Goal: Task Accomplishment & Management: Manage account settings

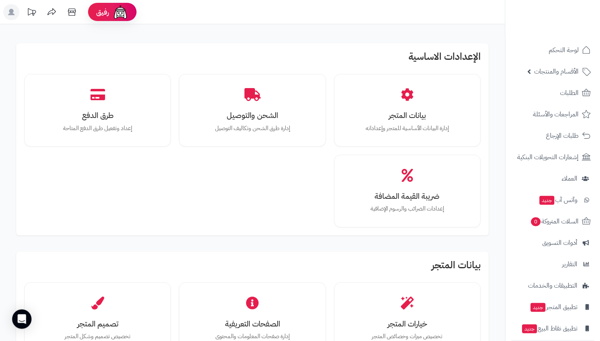
scroll to position [932, 0]
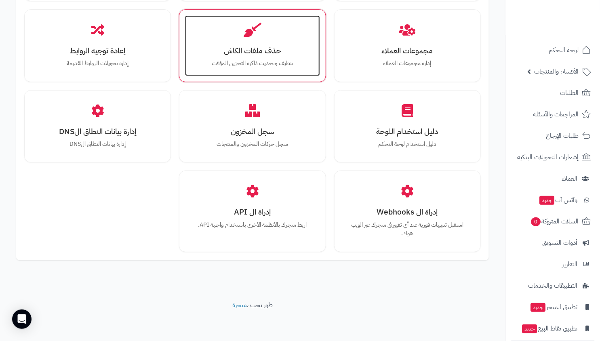
click at [275, 63] on p "تنظيف وتحديث ذاكرة التخزين المؤقت" at bounding box center [252, 63] width 118 height 9
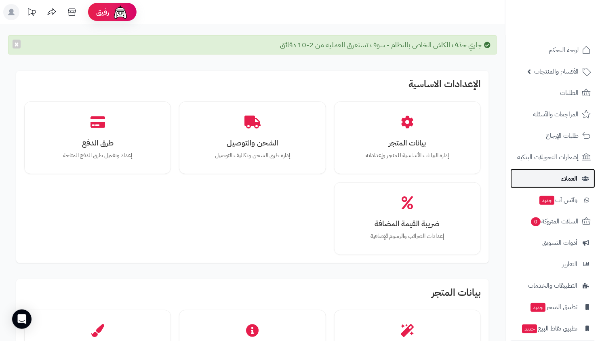
click at [552, 176] on link "العملاء" at bounding box center [552, 178] width 85 height 19
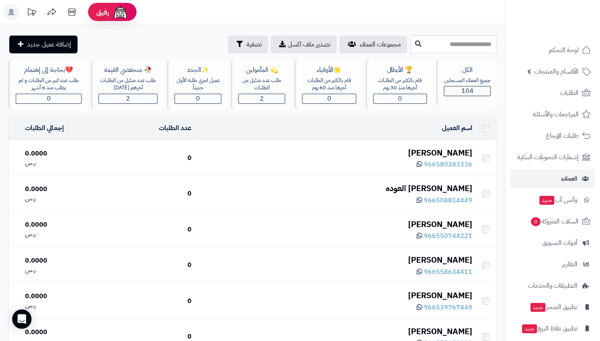
click at [430, 151] on div "ظافر الصومعي" at bounding box center [335, 153] width 274 height 12
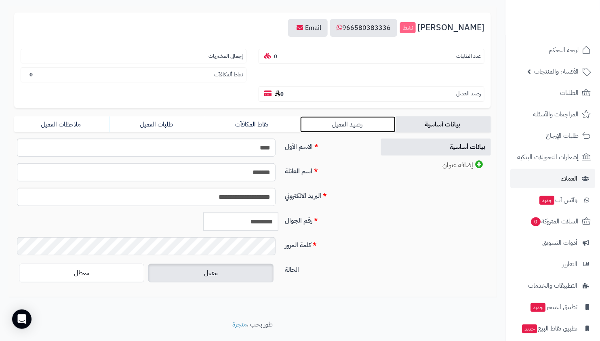
click at [328, 116] on link "رصيد العميل" at bounding box center [347, 124] width 95 height 16
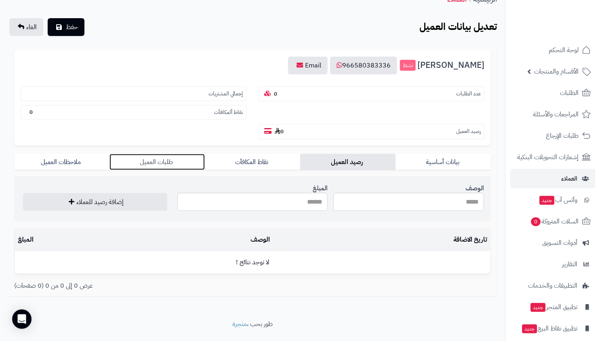
click at [160, 154] on link "طلبات العميل" at bounding box center [156, 162] width 95 height 16
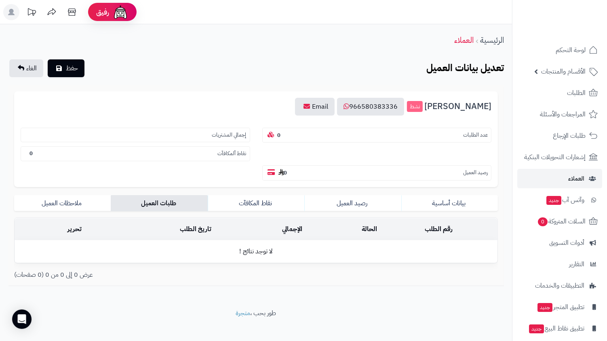
click at [76, 172] on form "**********" at bounding box center [255, 185] width 483 height 189
click at [78, 195] on link "ملاحظات العميل" at bounding box center [62, 203] width 97 height 16
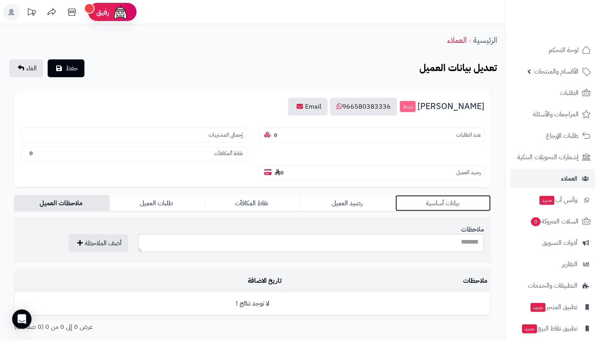
click at [443, 195] on link "بيانات أساسية" at bounding box center [442, 203] width 95 height 16
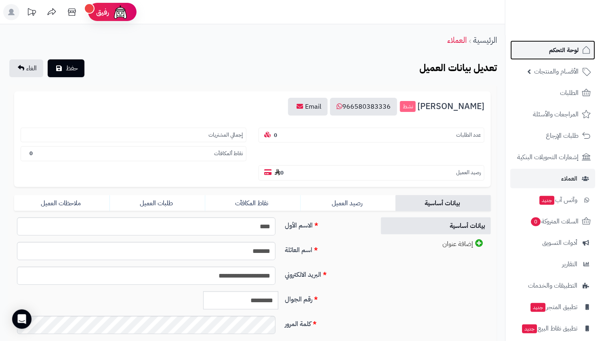
click at [550, 53] on span "لوحة التحكم" at bounding box center [563, 49] width 29 height 11
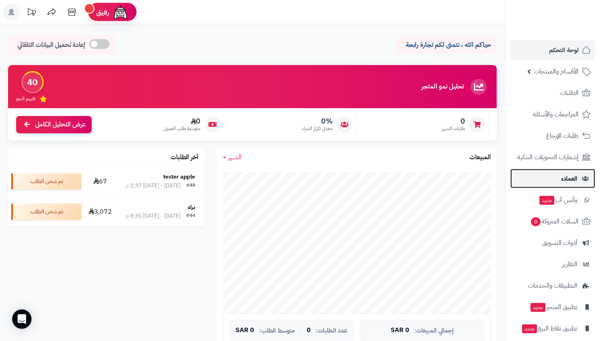
click at [550, 182] on link "العملاء" at bounding box center [552, 178] width 85 height 19
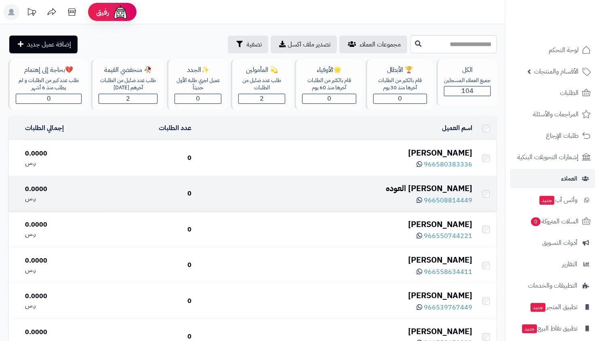
click at [421, 184] on div "[PERSON_NAME] العوده" at bounding box center [335, 189] width 274 height 12
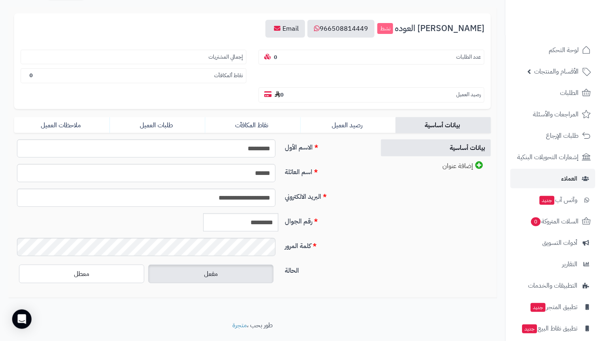
scroll to position [79, 0]
click at [230, 212] on input "*********" at bounding box center [240, 221] width 75 height 18
click at [355, 188] on div "**********" at bounding box center [191, 200] width 361 height 25
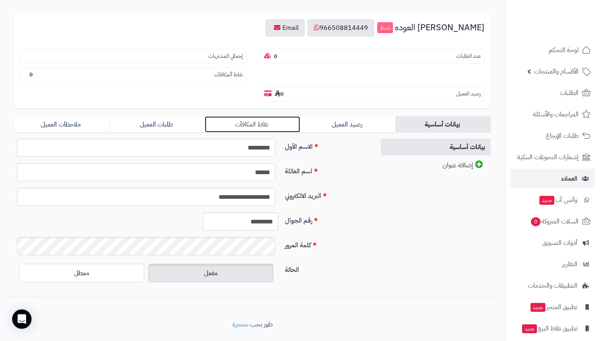
click at [255, 116] on link "نقاط المكافآت" at bounding box center [252, 124] width 95 height 16
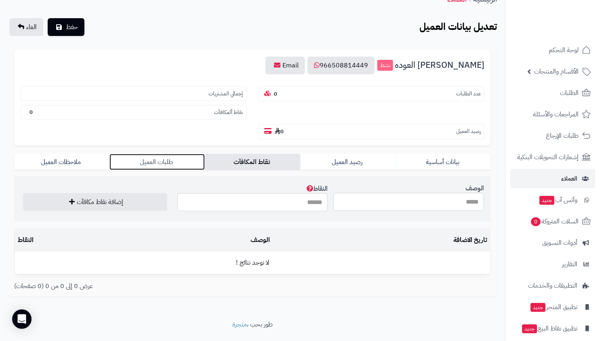
click at [154, 154] on link "طلبات العميل" at bounding box center [156, 162] width 95 height 16
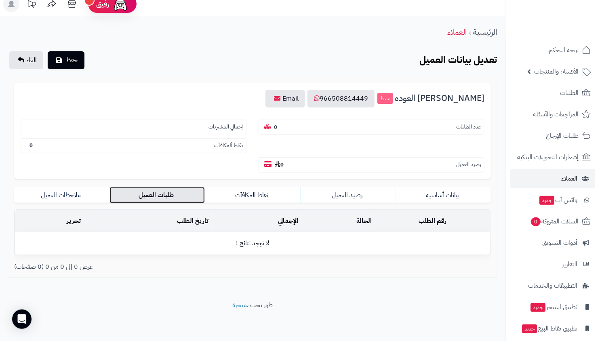
scroll to position [0, 0]
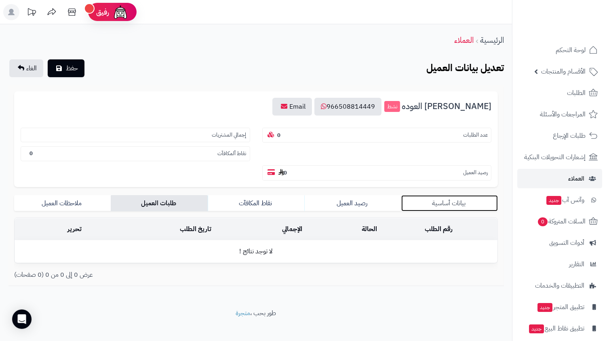
click at [441, 195] on link "بيانات أساسية" at bounding box center [449, 203] width 97 height 16
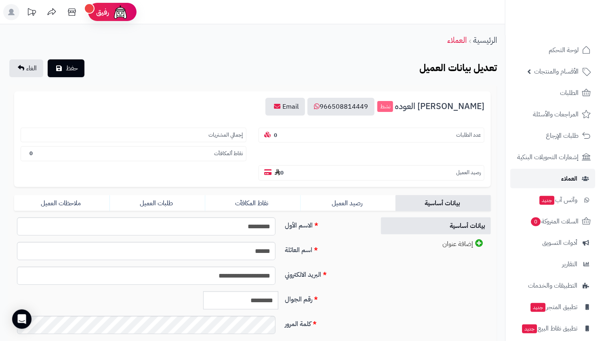
click at [545, 179] on link "العملاء" at bounding box center [552, 178] width 85 height 19
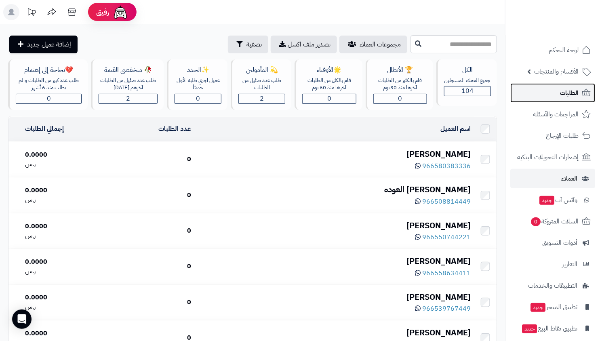
click at [561, 99] on link "الطلبات" at bounding box center [552, 92] width 85 height 19
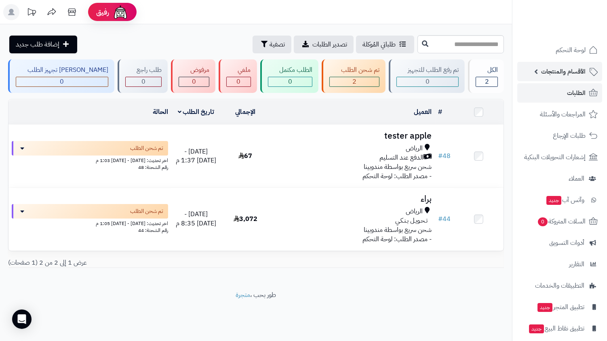
click at [566, 74] on span "الأقسام والمنتجات" at bounding box center [563, 71] width 44 height 11
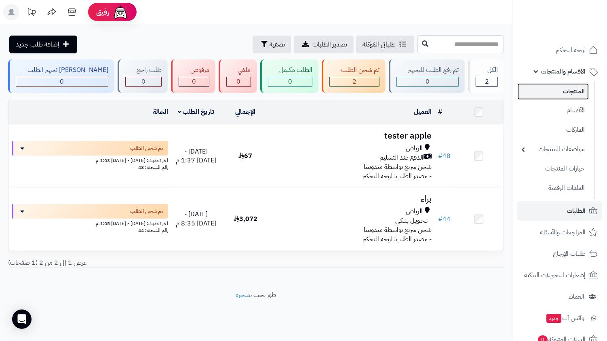
click at [566, 86] on link "المنتجات" at bounding box center [552, 91] width 71 height 17
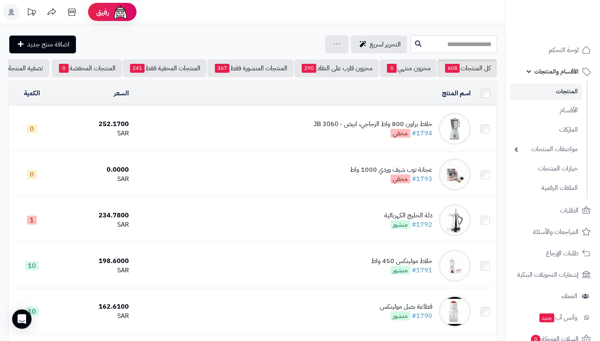
click at [468, 42] on input "text" at bounding box center [453, 44] width 86 height 18
type input "*"
type input "**********"
click at [419, 46] on input "**********" at bounding box center [453, 44] width 86 height 18
click at [415, 45] on icon at bounding box center [418, 43] width 6 height 6
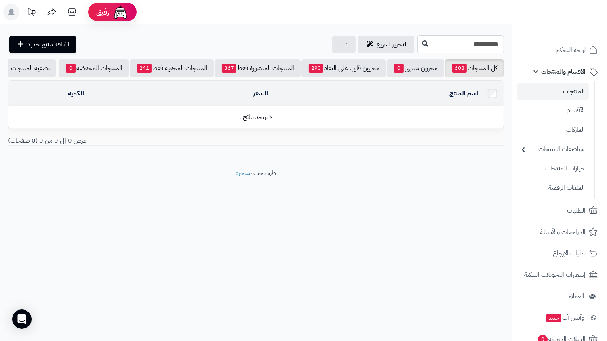
click at [443, 47] on input "**********" at bounding box center [460, 44] width 86 height 18
click at [494, 45] on input "**********" at bounding box center [460, 44] width 86 height 18
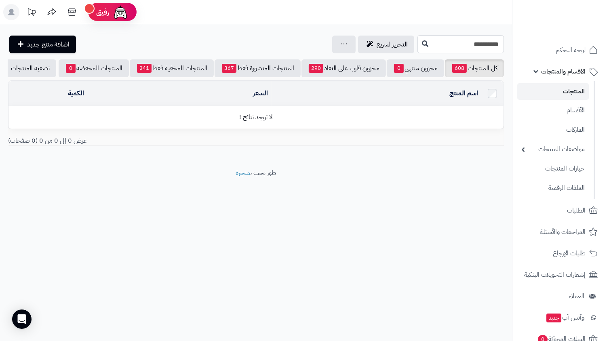
type input "**********"
click at [419, 47] on button at bounding box center [425, 43] width 12 height 15
click at [455, 48] on input "**********" at bounding box center [460, 44] width 86 height 18
paste input "text"
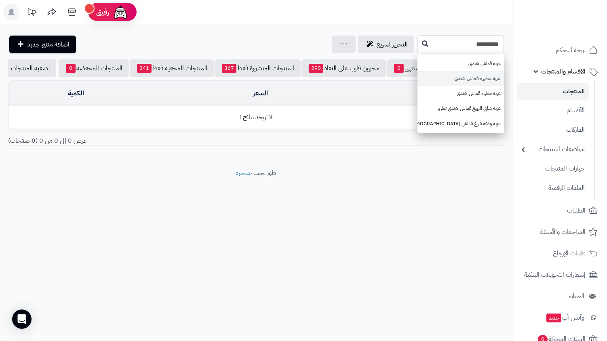
type input "*********"
click at [477, 80] on link "عزبه مطرزه قماش هندي" at bounding box center [460, 78] width 86 height 15
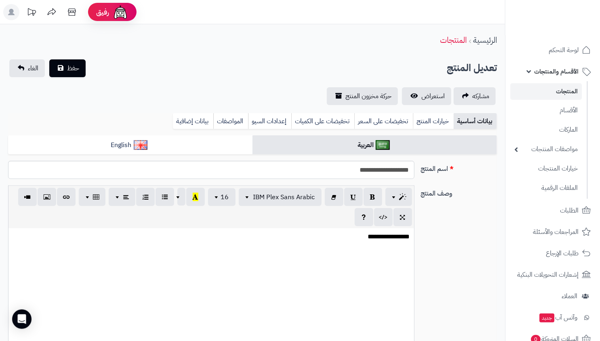
scroll to position [366, 0]
click at [373, 162] on input "**********" at bounding box center [211, 170] width 406 height 18
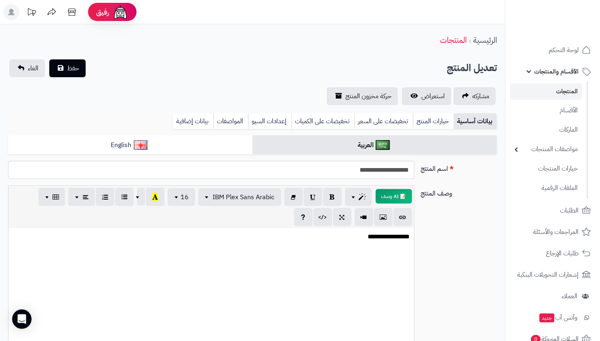
click at [548, 93] on link "المنتجات" at bounding box center [545, 91] width 71 height 17
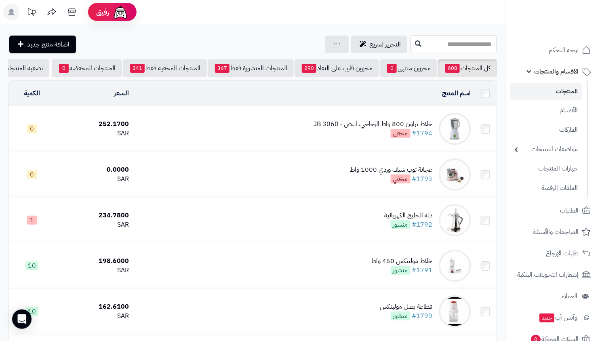
click at [460, 49] on input "text" at bounding box center [453, 44] width 86 height 18
paste input "**********"
type input "**********"
click at [415, 42] on icon at bounding box center [418, 43] width 6 height 6
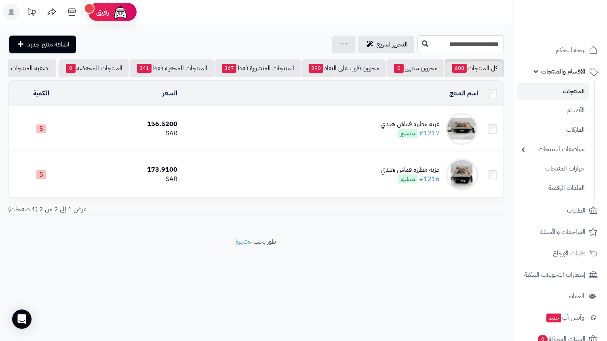
click at [393, 129] on div "عزبه مطرزه قماش هندي" at bounding box center [409, 124] width 59 height 9
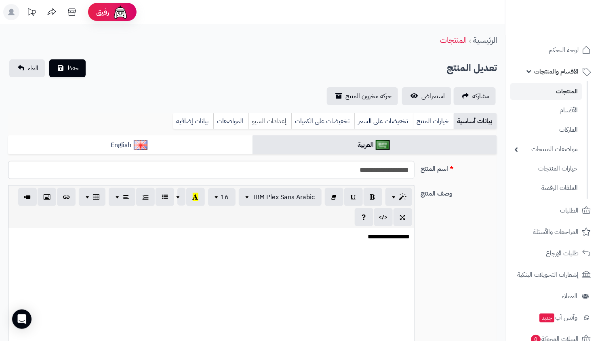
scroll to position [366, 0]
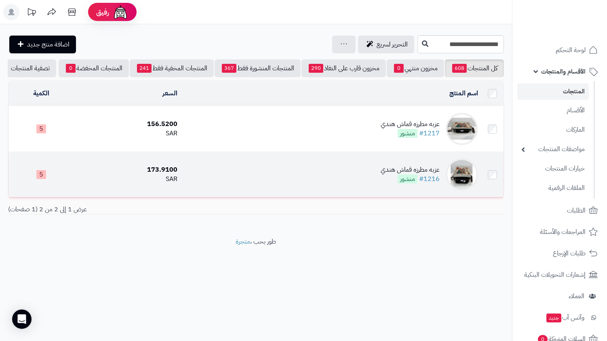
click at [377, 174] on td "عزبه مطرزه قماش هندي #1216 منشور" at bounding box center [331, 174] width 300 height 45
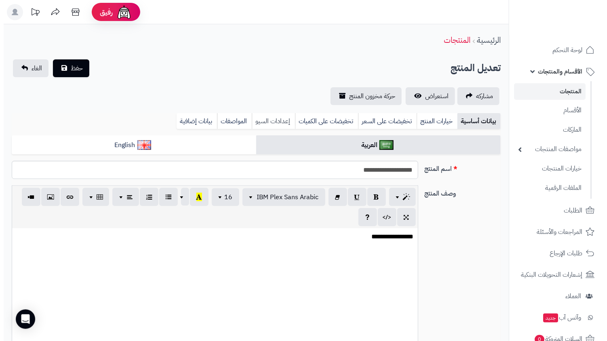
scroll to position [366, 0]
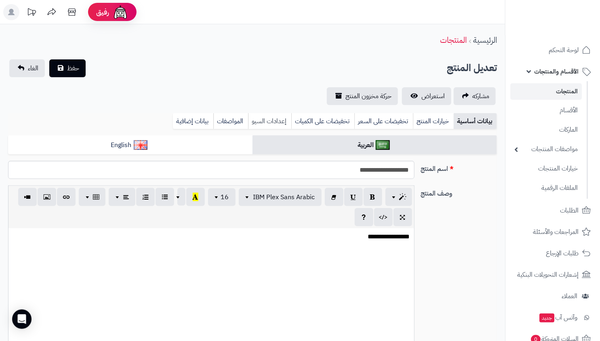
click at [266, 122] on link "إعدادات السيو" at bounding box center [269, 121] width 43 height 16
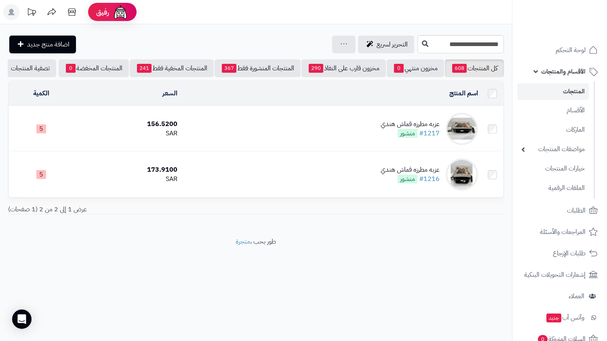
click at [398, 129] on div "عزبه مطرزه قماش هندي" at bounding box center [409, 124] width 59 height 9
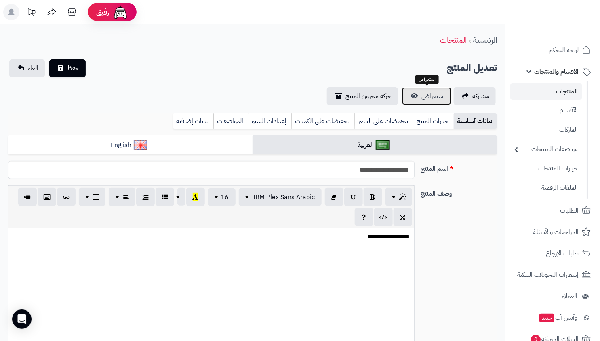
scroll to position [366, 0]
click at [435, 97] on span "استعراض" at bounding box center [432, 96] width 23 height 10
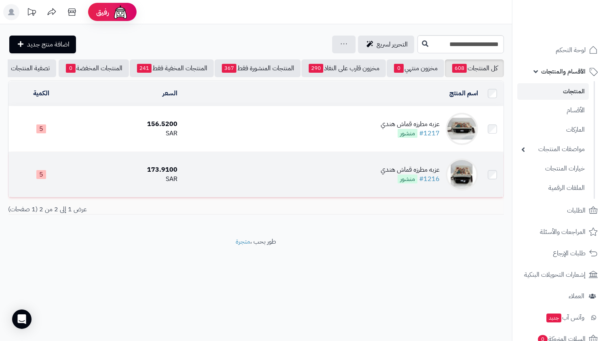
click at [426, 171] on div "عزبه مطرزه قماش هندي" at bounding box center [409, 169] width 59 height 9
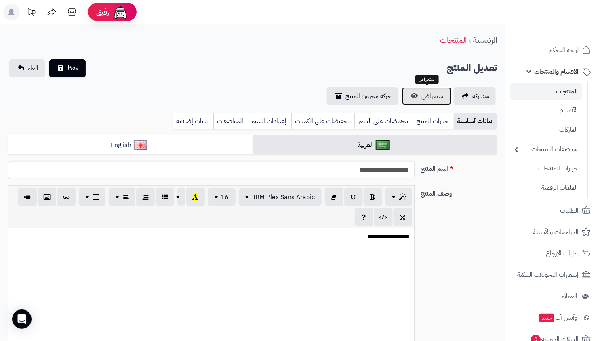
click at [437, 89] on link "استعراض" at bounding box center [426, 96] width 49 height 18
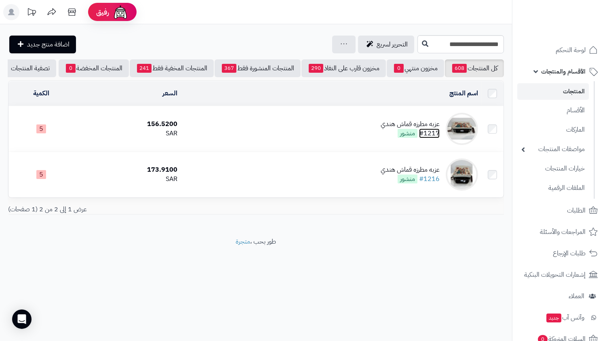
click at [435, 138] on link "#1217" at bounding box center [429, 133] width 21 height 10
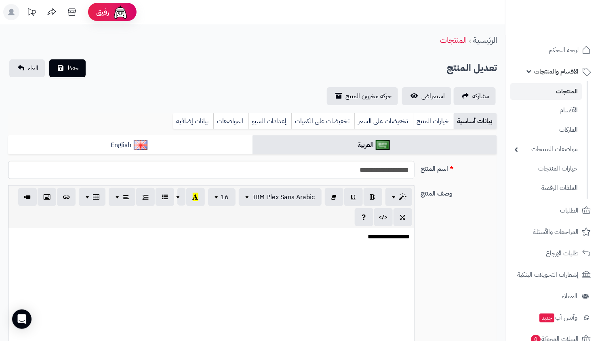
scroll to position [366, 0]
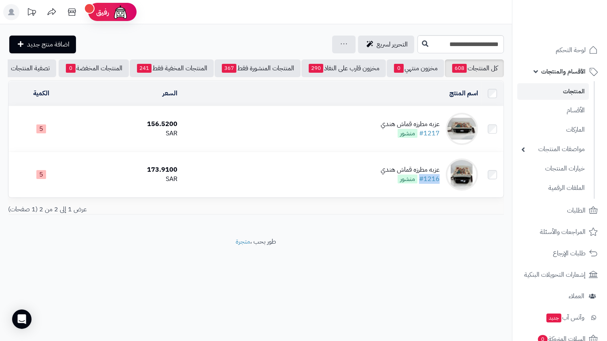
click at [569, 88] on link "المنتجات" at bounding box center [552, 91] width 71 height 17
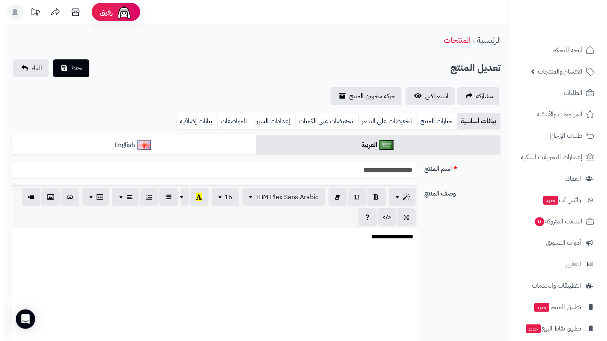
scroll to position [364, 0]
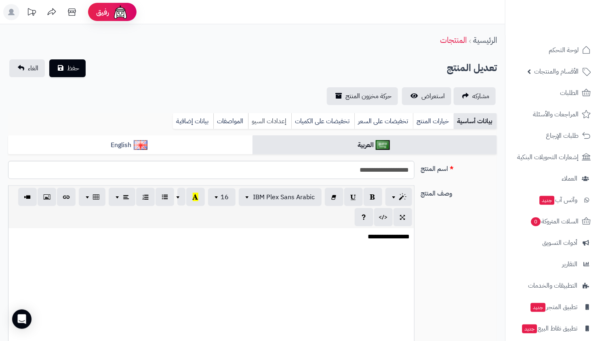
click at [271, 116] on link "إعدادات السيو" at bounding box center [269, 121] width 43 height 16
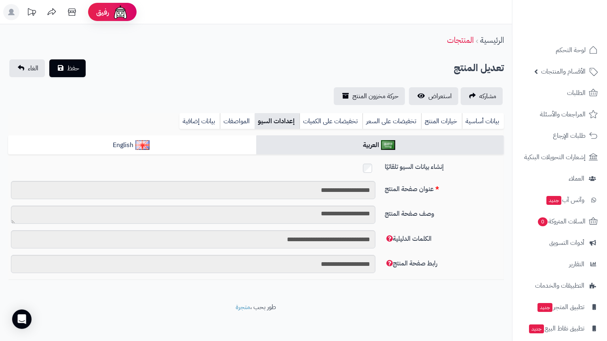
click at [314, 62] on div "تعديل المنتج حفظ الغاء" at bounding box center [256, 68] width 496 height 18
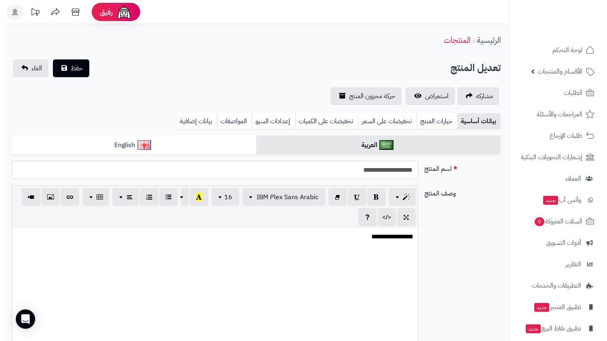
scroll to position [364, 0]
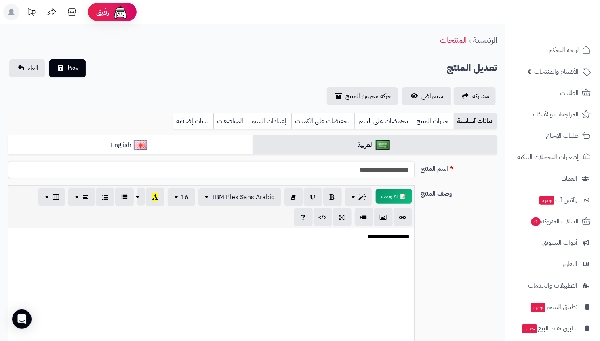
click at [269, 119] on link "إعدادات السيو" at bounding box center [269, 121] width 43 height 16
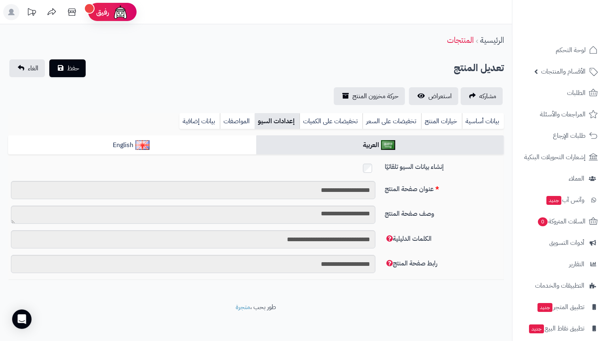
click at [326, 57] on div "**********" at bounding box center [256, 163] width 512 height 278
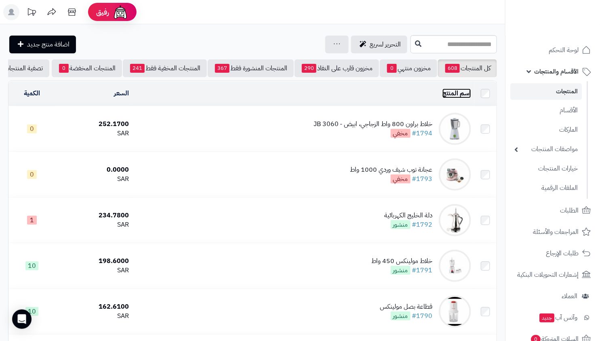
click at [457, 98] on link "اسم المنتج" at bounding box center [456, 93] width 29 height 10
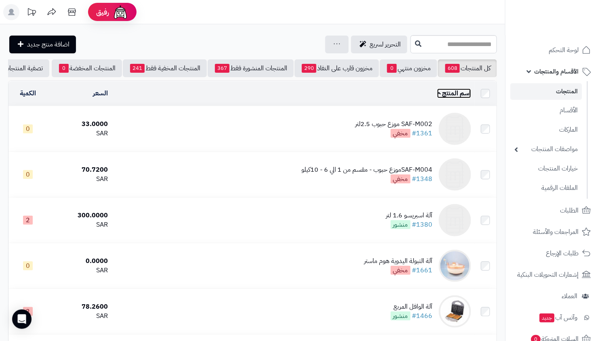
click at [457, 98] on link "اسم المنتج" at bounding box center [454, 93] width 34 height 10
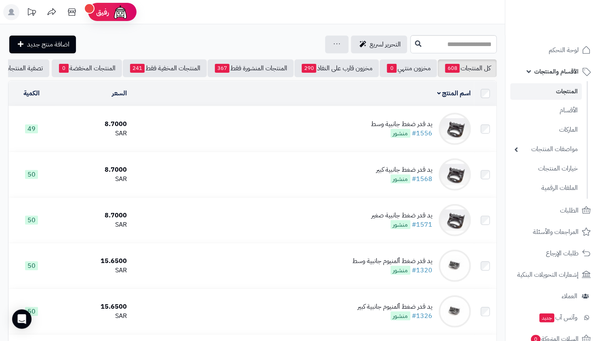
click at [452, 90] on td "اسم المنتج المحدد: 0 نسخ حذف" at bounding box center [302, 93] width 344 height 25
click at [454, 98] on link "اسم المنتج" at bounding box center [454, 93] width 34 height 10
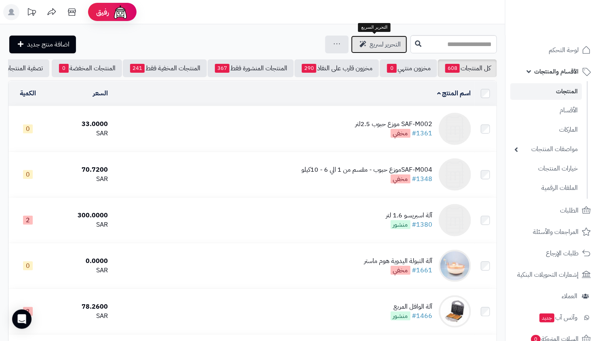
click at [373, 47] on span "التحرير لسريع" at bounding box center [385, 45] width 31 height 10
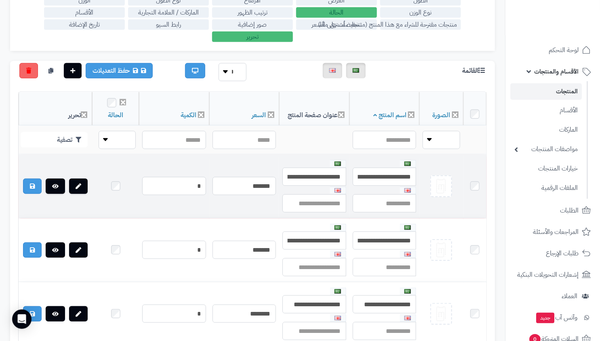
scroll to position [194, 0]
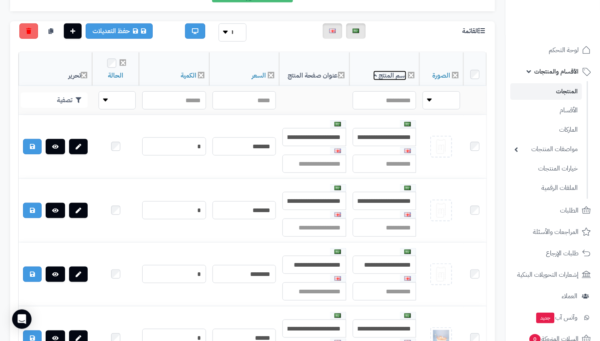
click at [389, 77] on link "اسم المنتج" at bounding box center [389, 76] width 33 height 10
click at [395, 74] on link "اسم المنتج" at bounding box center [389, 76] width 33 height 10
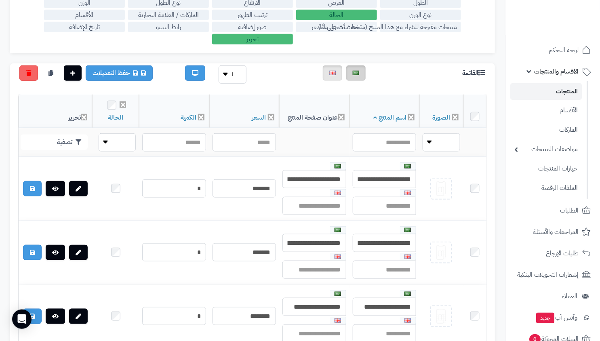
scroll to position [108, 0]
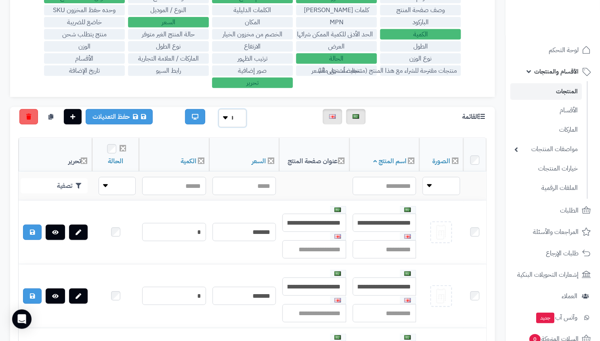
click at [229, 118] on select "** ** **" at bounding box center [232, 118] width 28 height 18
select select "**********"
click at [218, 109] on select "** ** **" at bounding box center [232, 118] width 28 height 18
click at [393, 161] on link "اسم المنتج" at bounding box center [389, 161] width 33 height 10
click at [396, 161] on link "اسم المنتج" at bounding box center [389, 161] width 33 height 10
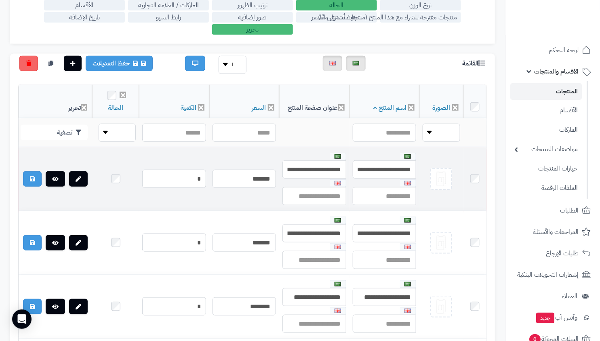
scroll to position [111, 0]
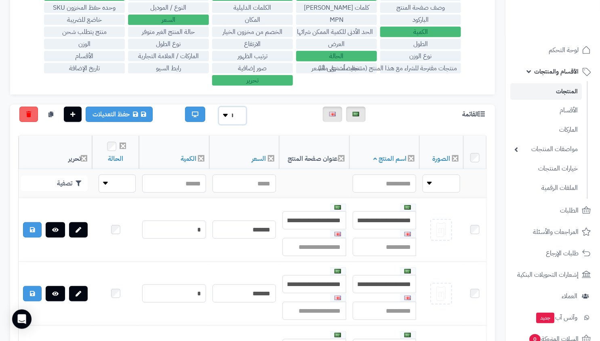
click at [227, 115] on select "** ** **" at bounding box center [232, 116] width 28 height 18
select select "**********"
click at [218, 107] on select "** ** **" at bounding box center [232, 116] width 28 height 18
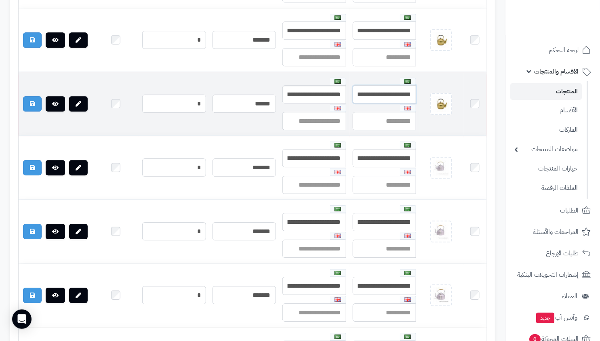
scroll to position [0, -34]
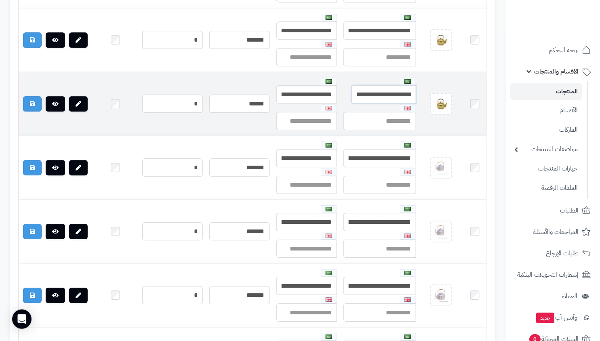
drag, startPoint x: 380, startPoint y: 108, endPoint x: 337, endPoint y: 102, distance: 43.7
click at [337, 102] on tr "**********" at bounding box center [253, 103] width 468 height 63
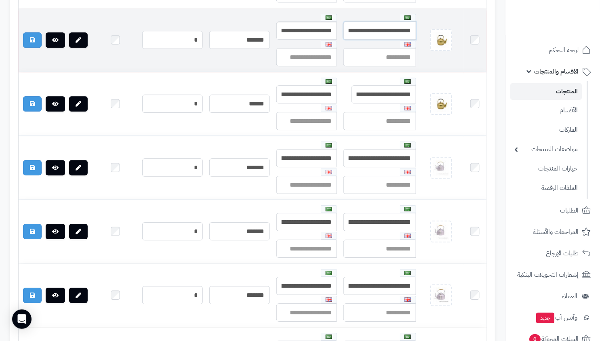
scroll to position [0, -32]
drag, startPoint x: 376, startPoint y: 41, endPoint x: 335, endPoint y: 37, distance: 40.6
click at [335, 37] on tr "**********" at bounding box center [253, 39] width 468 height 63
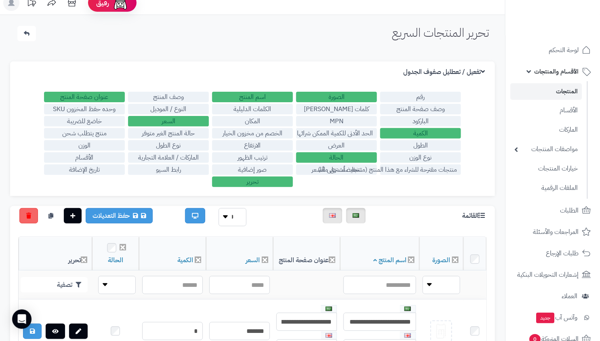
scroll to position [0, 0]
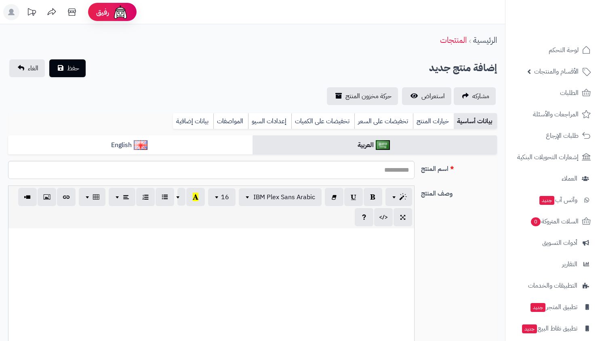
select select
click at [549, 76] on span "الأقسام والمنتجات" at bounding box center [556, 71] width 44 height 11
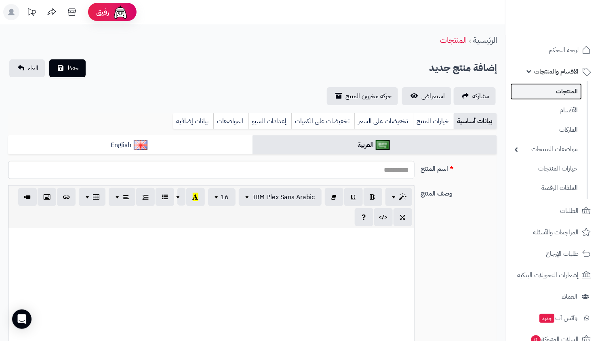
click at [552, 84] on link "المنتجات" at bounding box center [545, 91] width 71 height 17
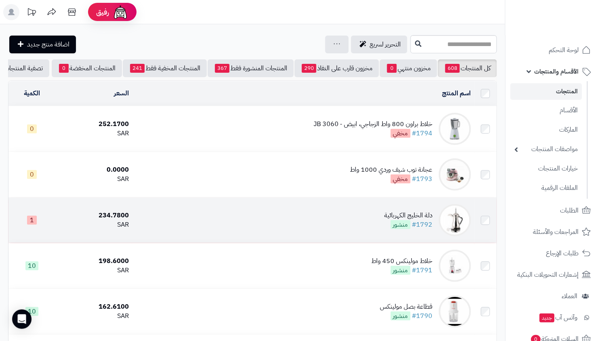
click at [396, 220] on div "دلة الخليج الكهربائية" at bounding box center [408, 215] width 48 height 9
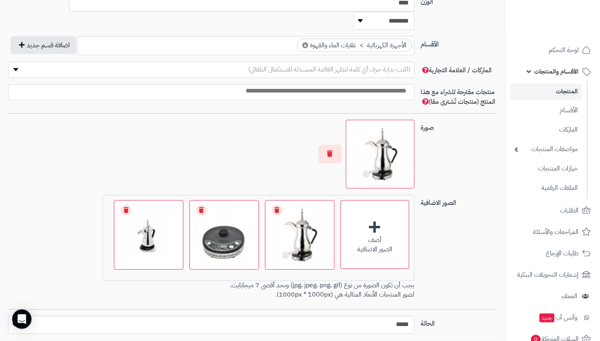
scroll to position [410, 0]
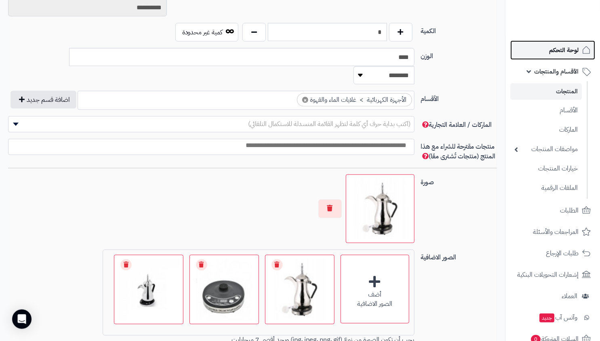
click at [569, 51] on span "لوحة التحكم" at bounding box center [563, 49] width 29 height 11
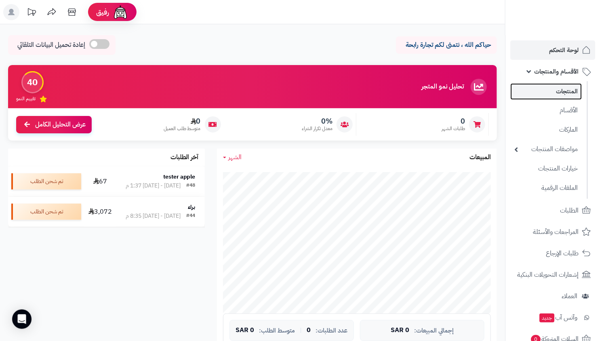
click at [560, 92] on link "المنتجات" at bounding box center [545, 91] width 71 height 17
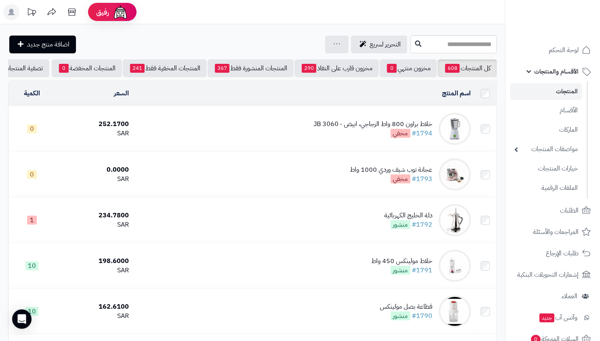
click at [369, 138] on div "خلاط [PERSON_NAME] 800 واط الزجاجي، ابيض - JB 3060 #1794 مخفي" at bounding box center [372, 129] width 119 height 19
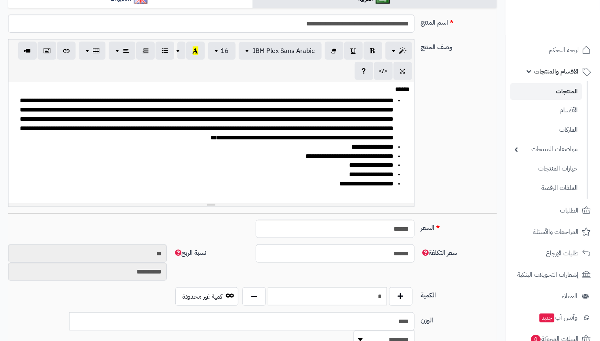
scroll to position [201, 0]
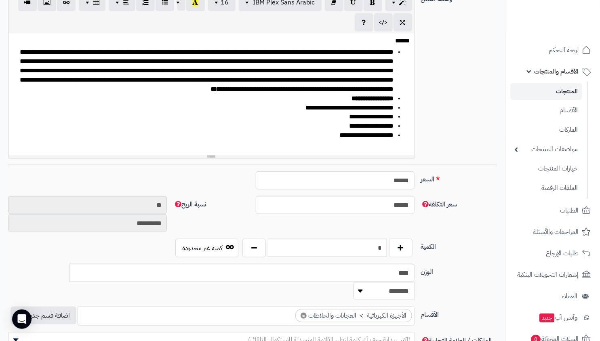
click at [338, 117] on li "**********" at bounding box center [206, 116] width 374 height 9
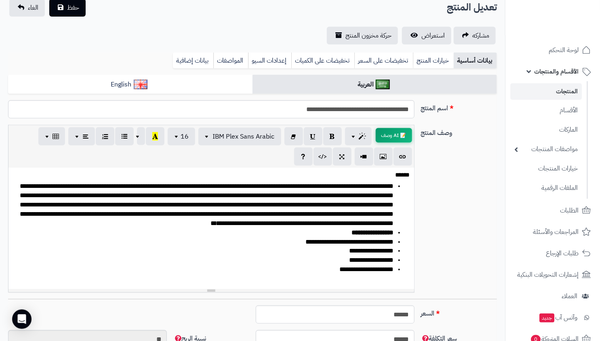
scroll to position [23, 0]
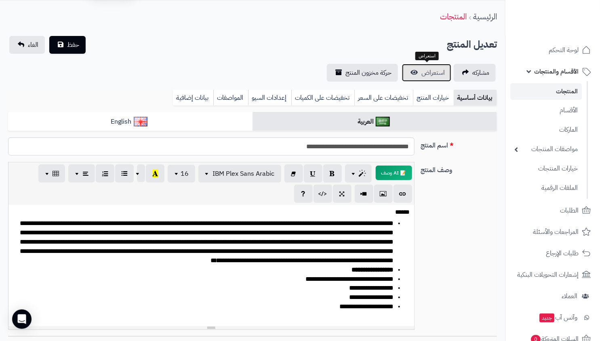
click at [450, 73] on link "استعراض" at bounding box center [426, 73] width 49 height 18
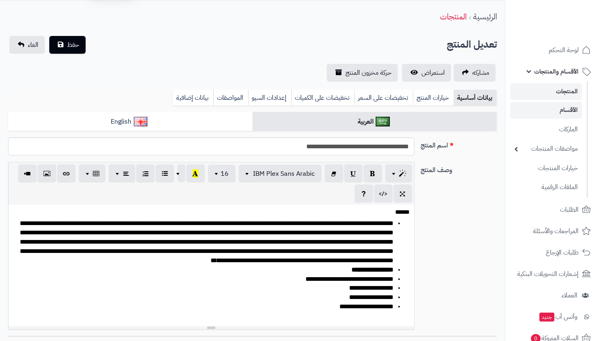
scroll to position [201, 0]
click at [273, 95] on link "إعدادات السيو" at bounding box center [269, 98] width 43 height 16
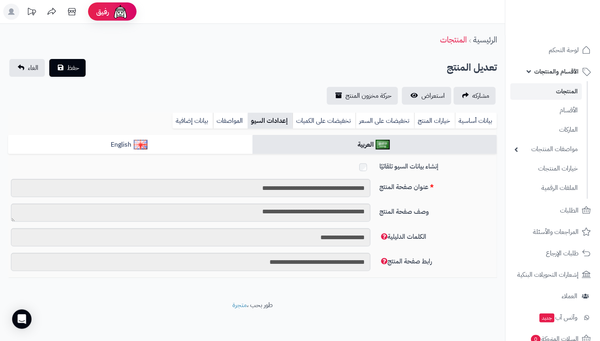
scroll to position [0, 0]
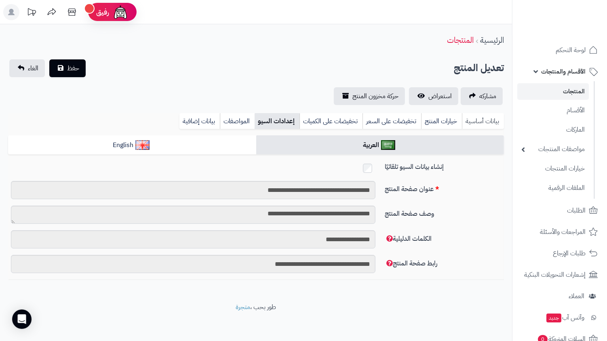
click at [477, 120] on link "بيانات أساسية" at bounding box center [483, 121] width 42 height 16
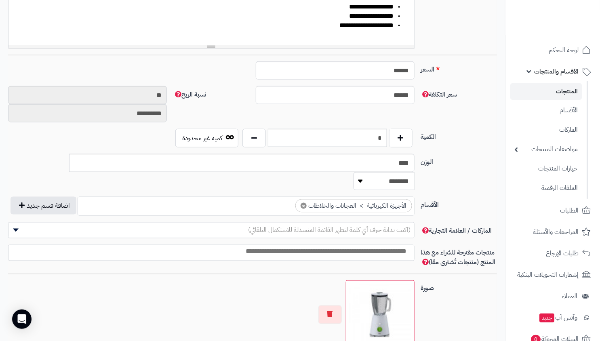
scroll to position [584, 0]
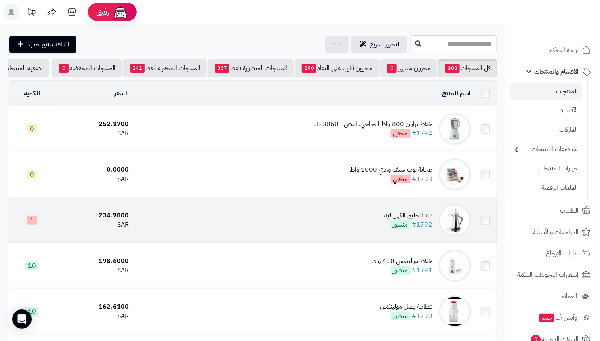
click at [400, 216] on div "دلة الخليج الكهربائية" at bounding box center [408, 215] width 48 height 9
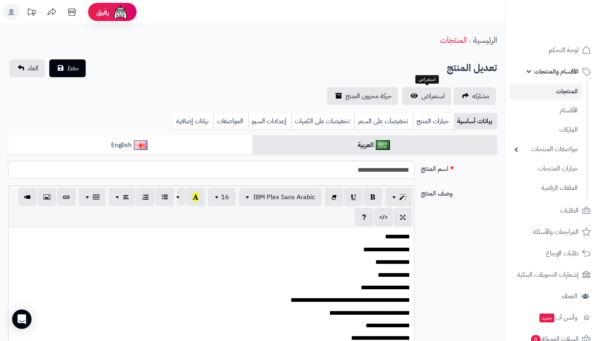
click at [431, 94] on span "استعراض" at bounding box center [432, 96] width 23 height 10
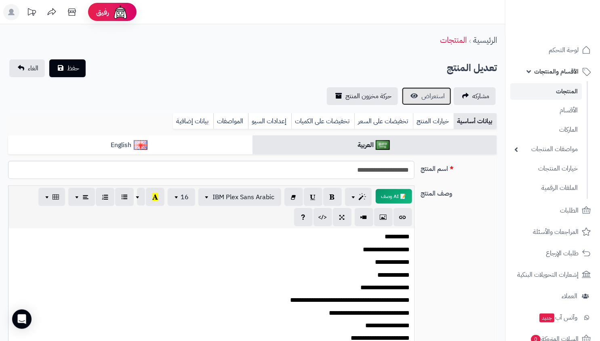
scroll to position [222, 0]
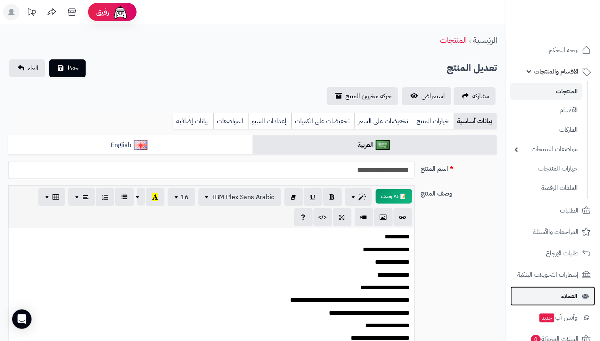
click at [569, 296] on span "العملاء" at bounding box center [569, 295] width 16 height 11
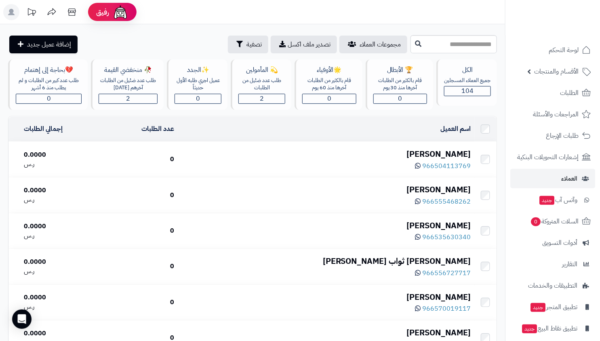
click at [434, 150] on div "[PERSON_NAME]" at bounding box center [326, 154] width 290 height 12
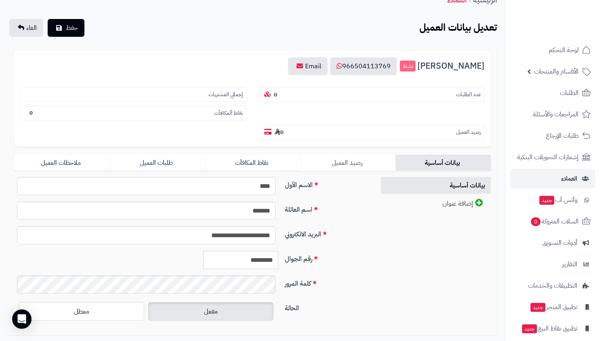
scroll to position [79, 0]
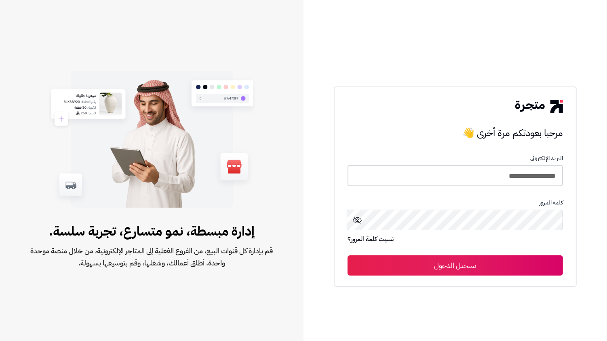
click at [465, 180] on input "**********" at bounding box center [454, 175] width 215 height 21
type input "**********"
click at [347, 255] on button "تسجيل الدخول" at bounding box center [454, 265] width 215 height 20
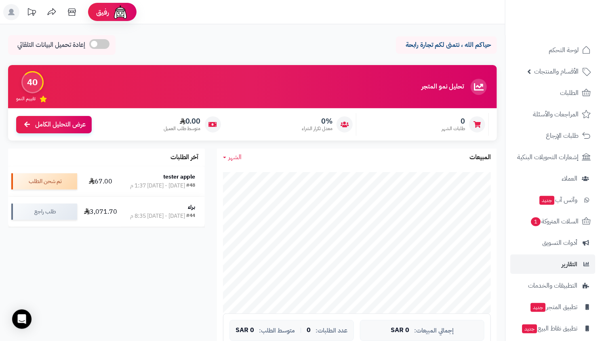
scroll to position [28, 0]
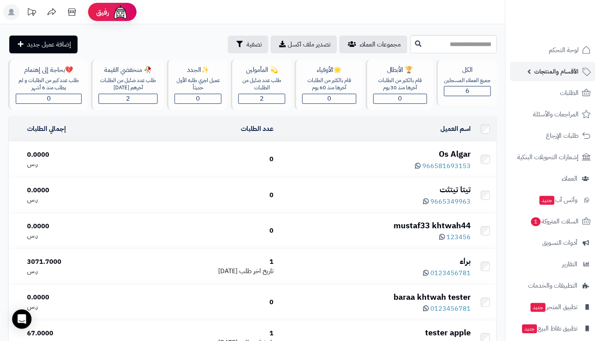
click at [549, 80] on link "الأقسام والمنتجات" at bounding box center [552, 71] width 85 height 19
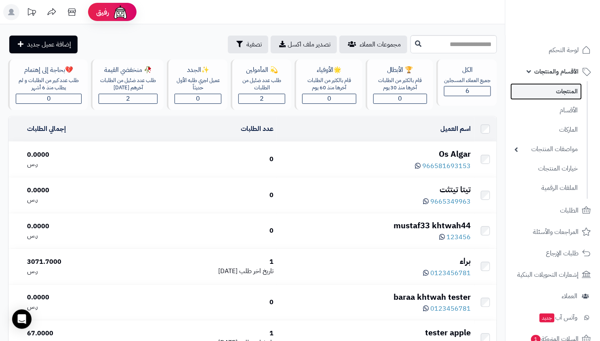
click at [554, 92] on link "المنتجات" at bounding box center [545, 91] width 71 height 17
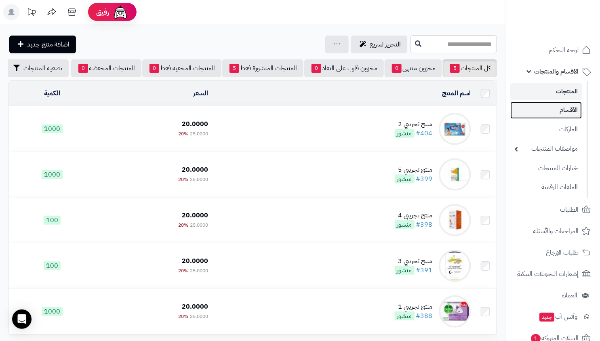
click at [565, 107] on link "الأقسام" at bounding box center [545, 110] width 71 height 17
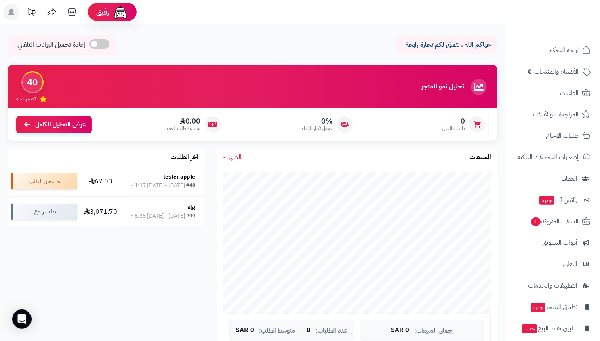
click at [558, 68] on span "الأقسام والمنتجات" at bounding box center [556, 71] width 44 height 11
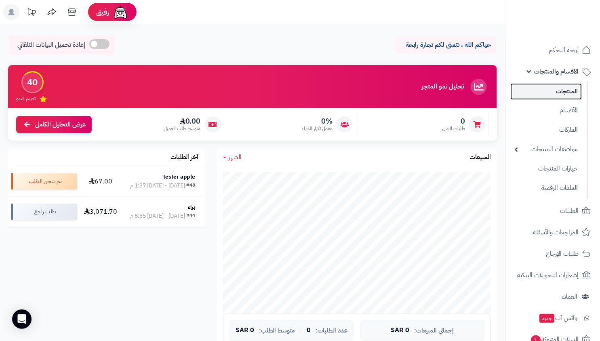
click at [557, 88] on link "المنتجات" at bounding box center [545, 91] width 71 height 17
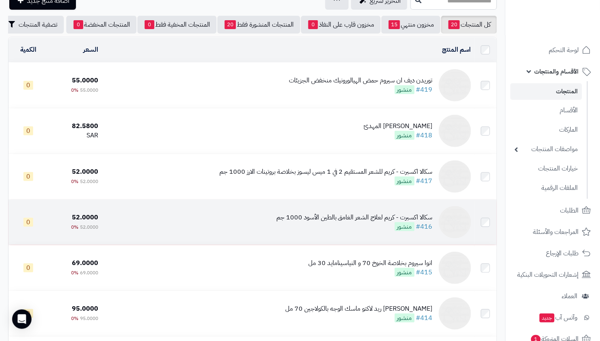
scroll to position [48, 0]
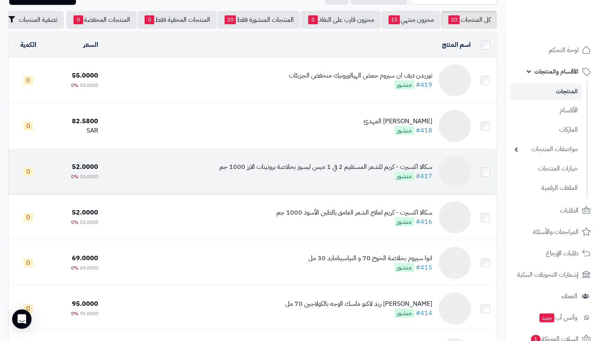
click at [371, 178] on div "سكالا اكسبرت - كريم للشعر المستقيم 2 في 1 ميس ليسوز بخلاصة بروتينات الارز 1000 …" at bounding box center [325, 171] width 213 height 19
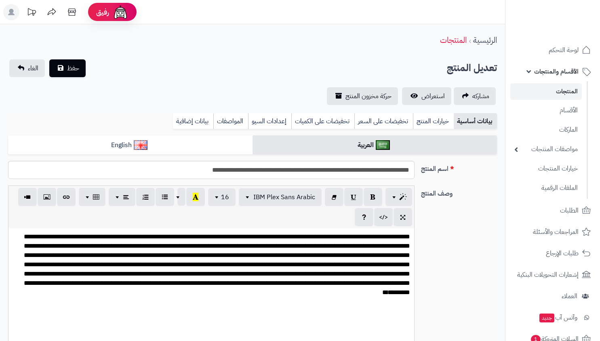
select select
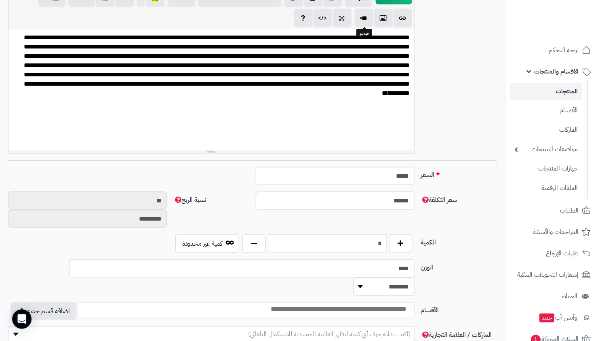
scroll to position [216, 0]
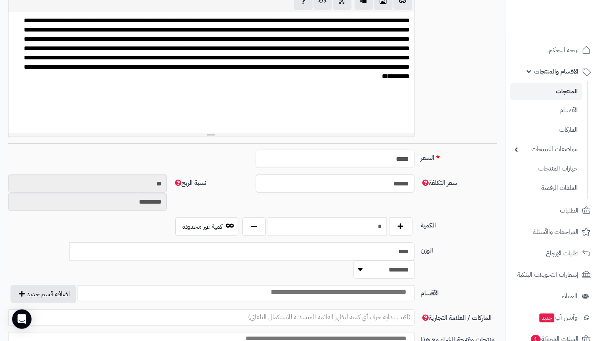
drag, startPoint x: 374, startPoint y: 158, endPoint x: 456, endPoint y: 157, distance: 82.4
click at [455, 157] on div "السعر ***** اختار الضريبة اولا لحساب السعر" at bounding box center [252, 162] width 495 height 25
click at [465, 156] on label "السعر" at bounding box center [459, 156] width 82 height 13
click at [414, 156] on input "*****" at bounding box center [335, 159] width 159 height 18
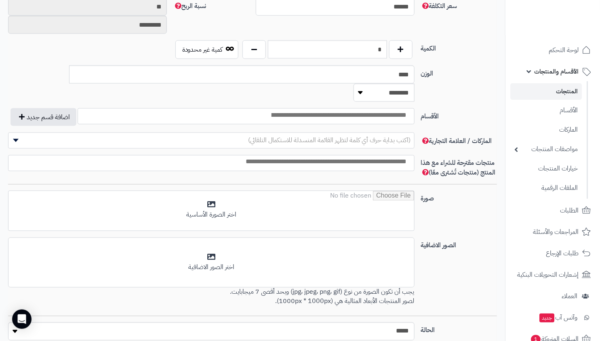
scroll to position [443, 0]
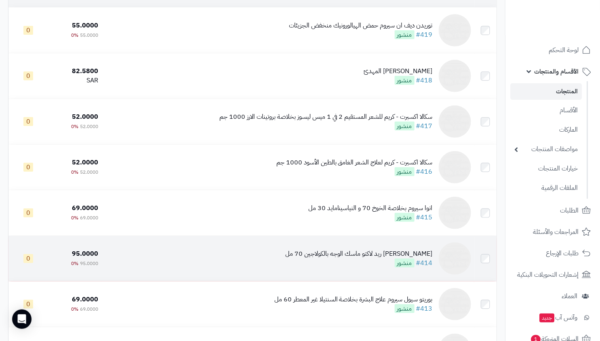
scroll to position [145, 0]
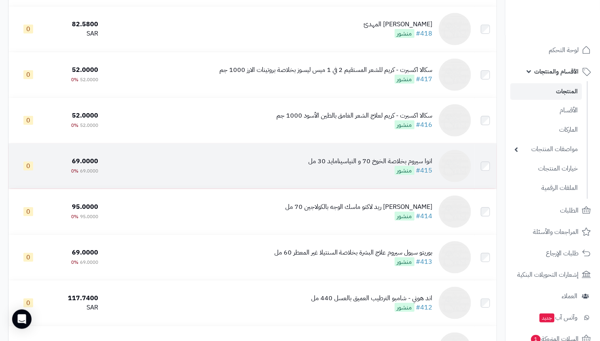
click at [376, 183] on td "انوا سيروم بخلاصة الخوخ 70 و النياسينامايد 30 مل #415 منشور" at bounding box center [287, 165] width 373 height 45
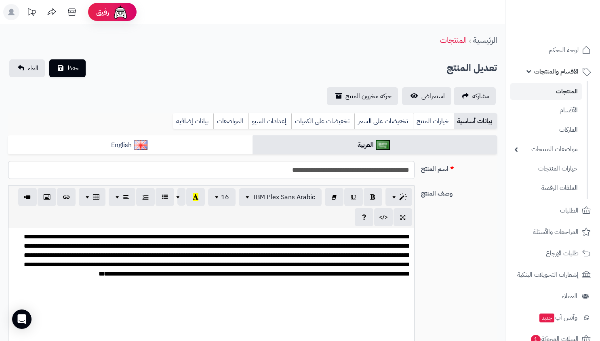
select select
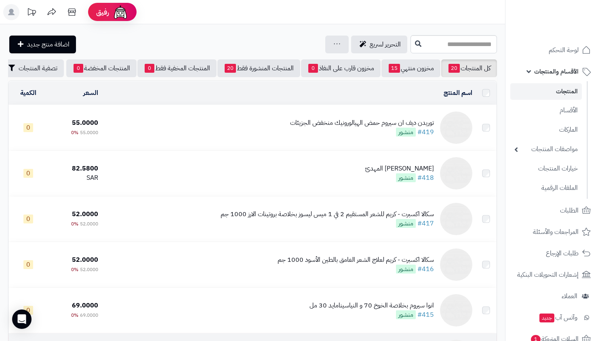
scroll to position [145, 0]
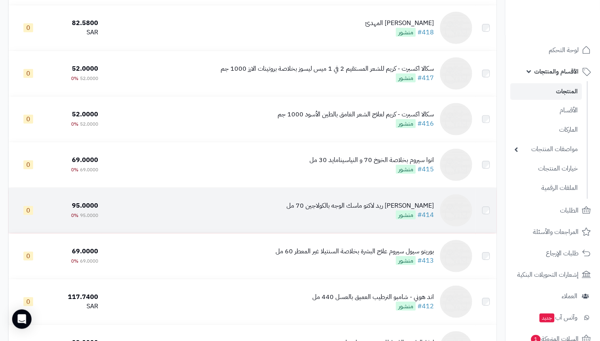
click at [364, 229] on td "[PERSON_NAME] ريد لاكتو ماسك الوجه بالكولاجين 70 مل #414 منشور" at bounding box center [288, 210] width 374 height 45
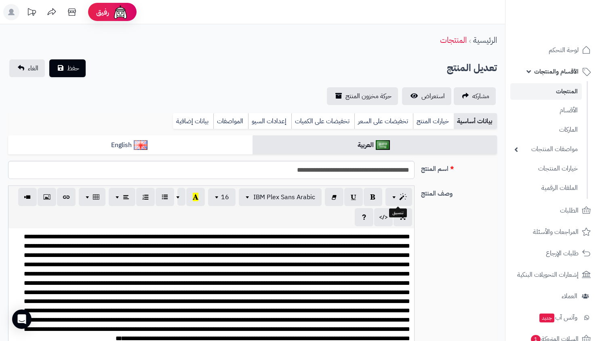
select select
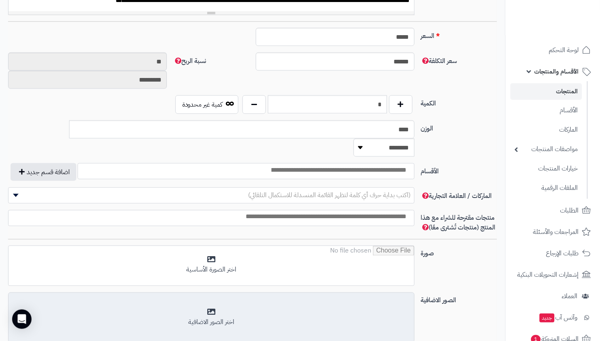
scroll to position [260, 0]
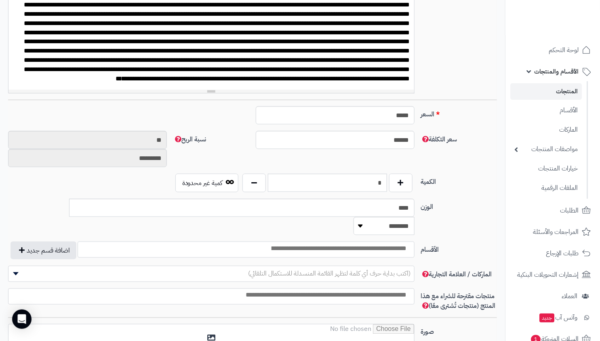
click at [550, 92] on link "المنتجات" at bounding box center [545, 91] width 71 height 17
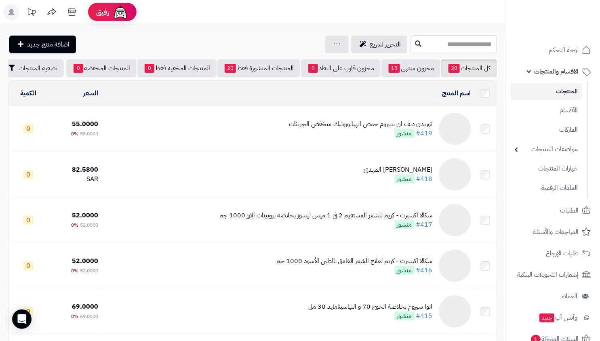
click at [387, 129] on div "توريدن ديف ان سيروم حمض الهيالورونيك منخفض الجزيئات" at bounding box center [361, 124] width 144 height 9
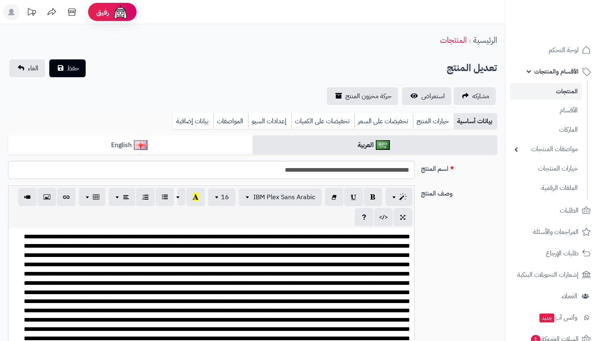
select select
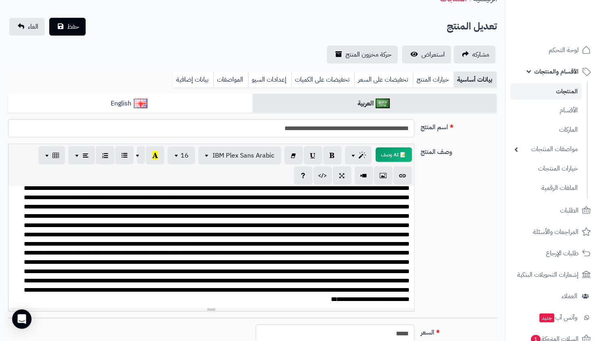
scroll to position [16, 0]
click at [441, 55] on span "استعراض" at bounding box center [432, 55] width 23 height 10
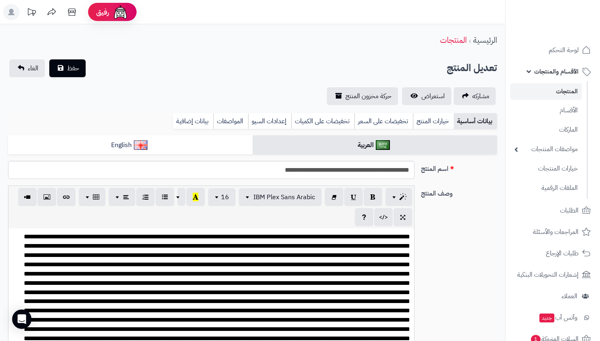
select select
select select "*"
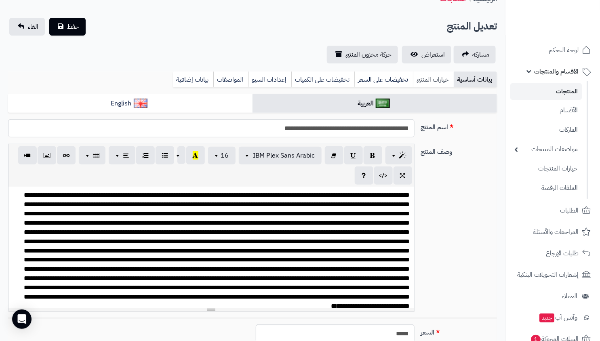
click at [428, 81] on link "خيارات المنتج" at bounding box center [433, 79] width 41 height 16
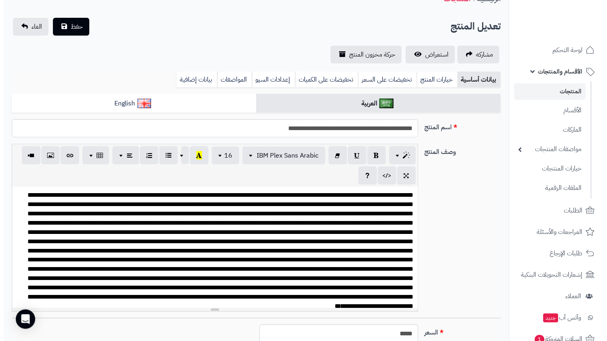
scroll to position [0, 0]
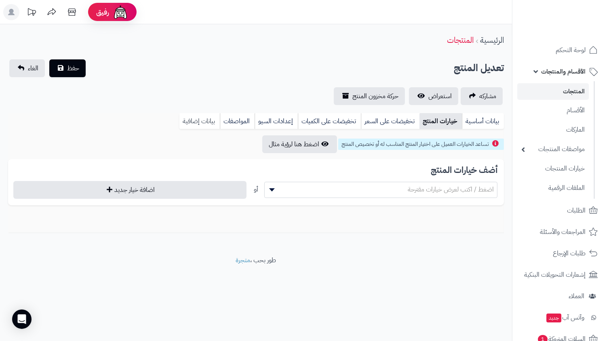
click at [197, 123] on link "بيانات إضافية" at bounding box center [199, 121] width 40 height 16
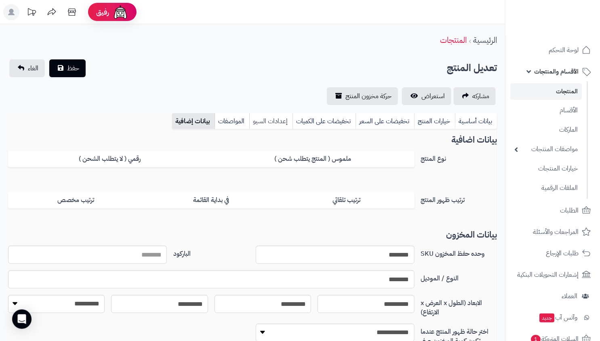
click at [267, 121] on link "إعدادات السيو" at bounding box center [270, 121] width 43 height 16
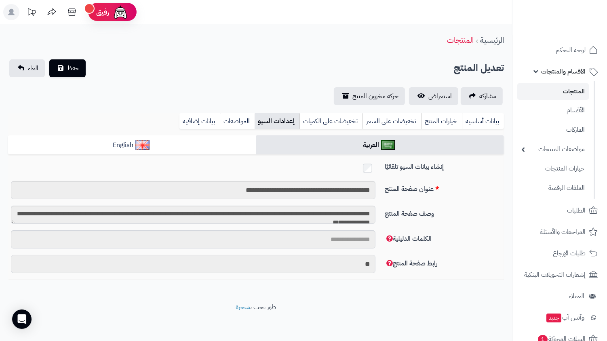
click at [354, 260] on input "**" at bounding box center [193, 264] width 364 height 18
click at [569, 92] on link "المنتجات" at bounding box center [552, 91] width 71 height 17
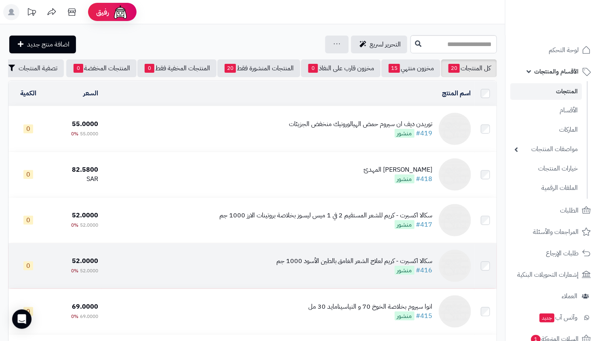
click at [387, 259] on td "سكالا اكسبرت - كريم لعلاج الشعر الغامق بالطين الأسود 1000 جم #416 منشور" at bounding box center [287, 265] width 373 height 45
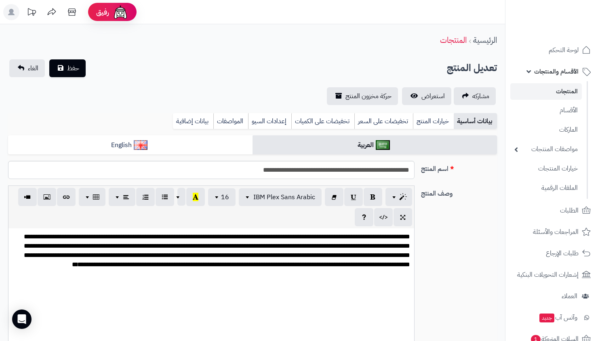
select select
click at [243, 117] on link "المواصفات" at bounding box center [230, 121] width 35 height 16
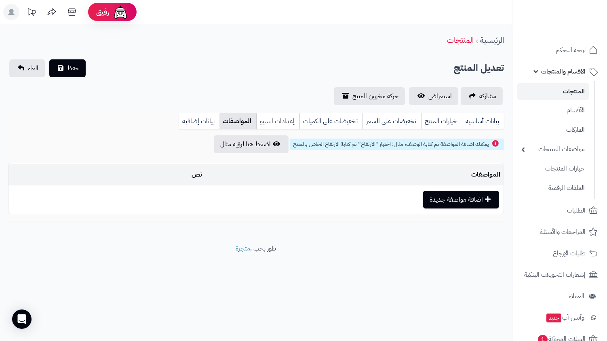
click at [274, 120] on link "إعدادات السيو" at bounding box center [277, 121] width 43 height 16
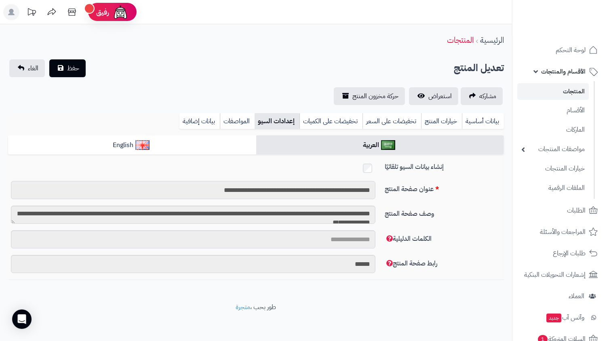
click at [272, 188] on input "**********" at bounding box center [193, 190] width 364 height 18
click at [365, 263] on input "******" at bounding box center [193, 264] width 364 height 18
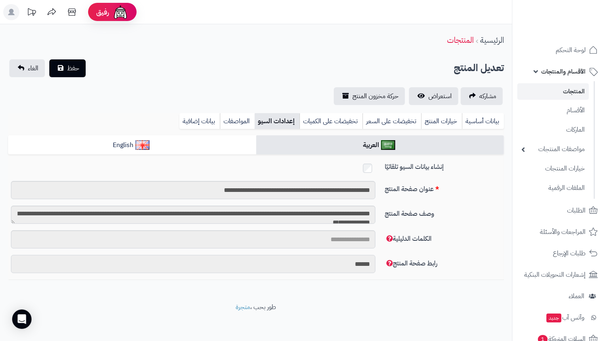
click at [365, 263] on input "******" at bounding box center [193, 264] width 364 height 18
click at [448, 124] on link "خيارات المنتج" at bounding box center [441, 121] width 41 height 16
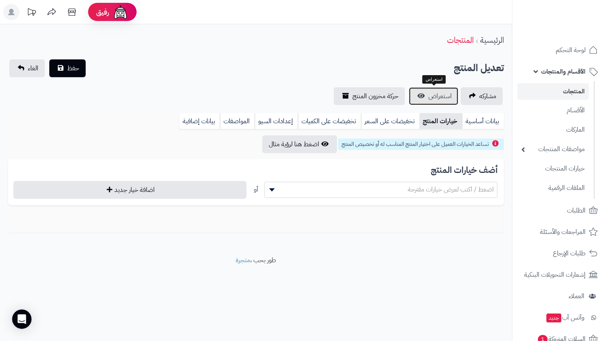
click at [435, 92] on span "استعراض" at bounding box center [439, 96] width 23 height 10
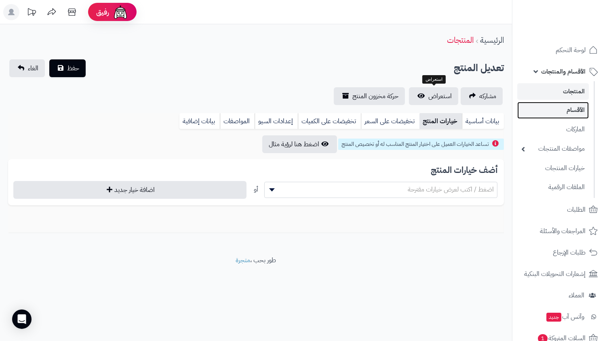
click at [545, 107] on link "الأقسام" at bounding box center [552, 110] width 71 height 17
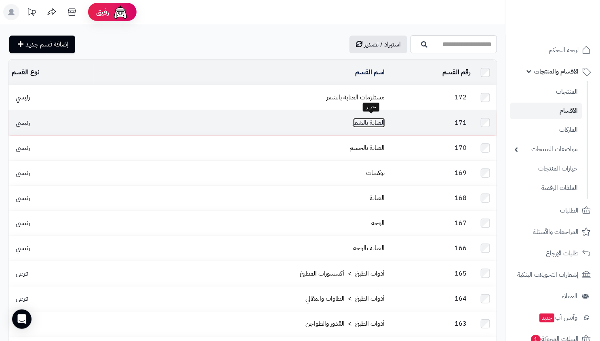
click at [377, 119] on link "العناية بالشعر" at bounding box center [369, 123] width 32 height 10
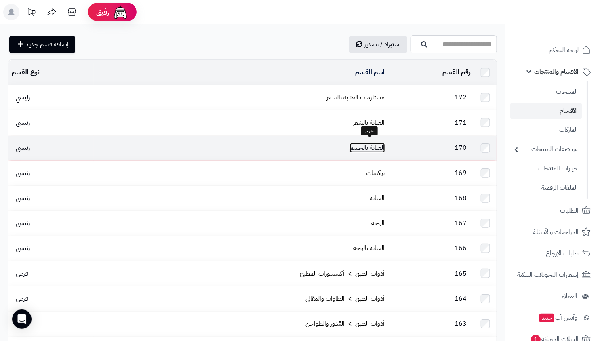
click at [375, 147] on link "العناية بالجسم" at bounding box center [367, 148] width 35 height 10
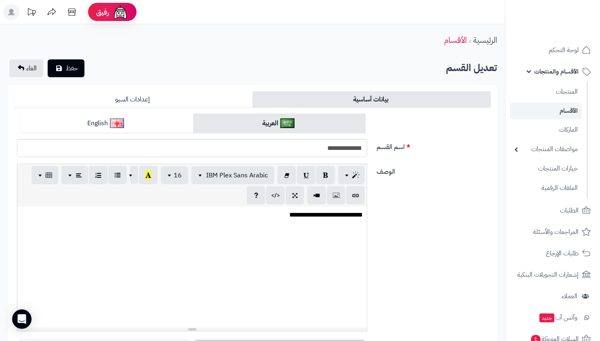
click at [310, 221] on div "**********" at bounding box center [191, 266] width 349 height 121
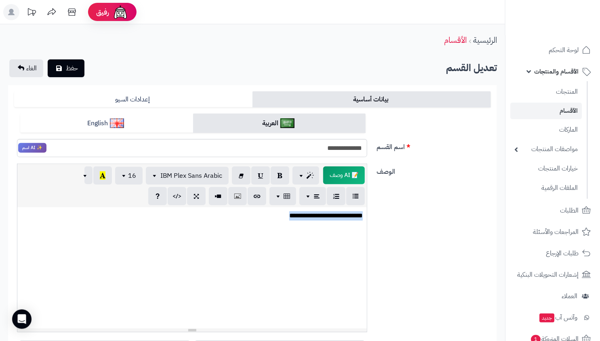
copy div "**********"
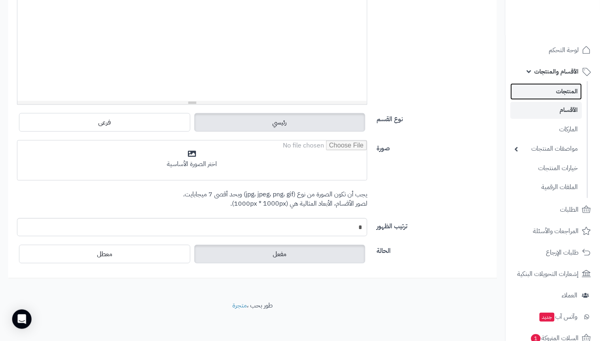
click at [549, 92] on link "المنتجات" at bounding box center [545, 91] width 71 height 17
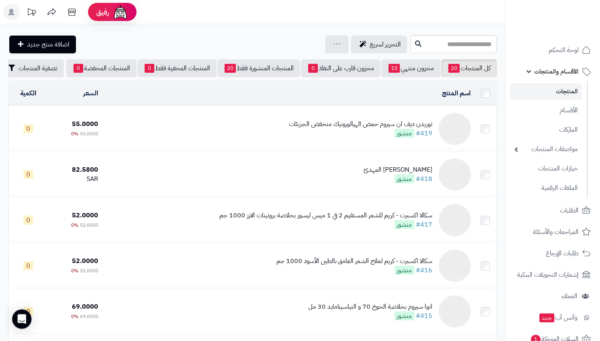
click at [355, 125] on div "توريدن ديف ان سيروم حمض الهيالورونيك منخفض الجزيئات" at bounding box center [361, 124] width 144 height 9
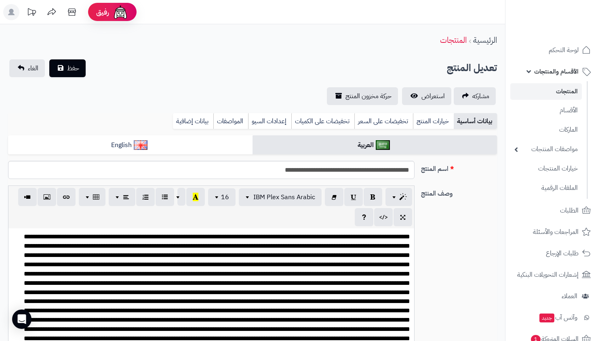
select select
click at [388, 121] on link "تخفيضات على السعر" at bounding box center [383, 121] width 59 height 16
select select
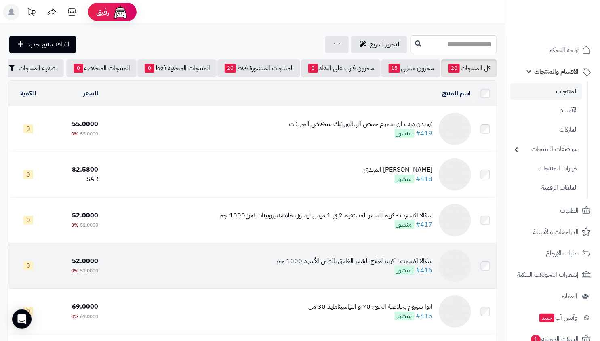
click at [393, 250] on td "سكالا اكسبرت - كريم لعلاج الشعر الغامق بالطين الأسود 1000 جم #416 منشور" at bounding box center [287, 265] width 373 height 45
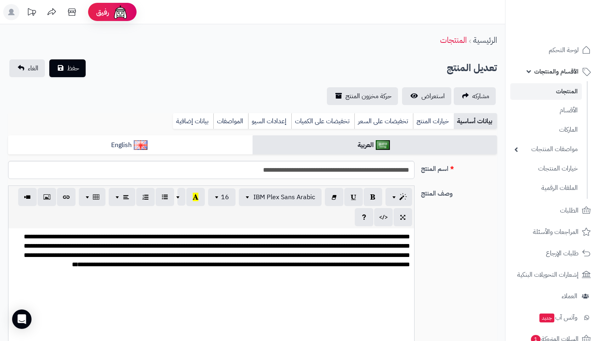
select select
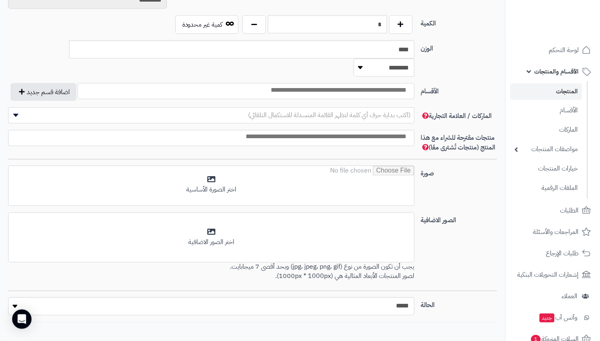
scroll to position [443, 0]
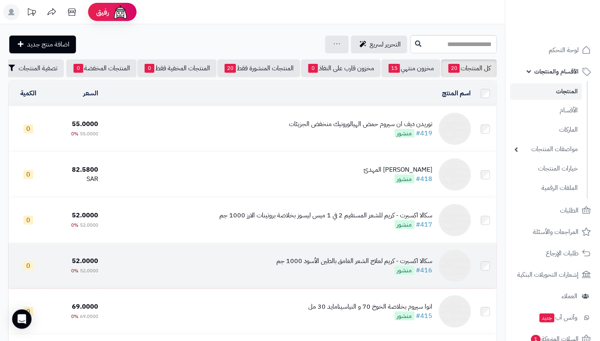
click at [393, 265] on div "سكالا اكسبرت - كريم لعلاج الشعر الغامق بالطين الأسود 1000 جم" at bounding box center [354, 260] width 156 height 9
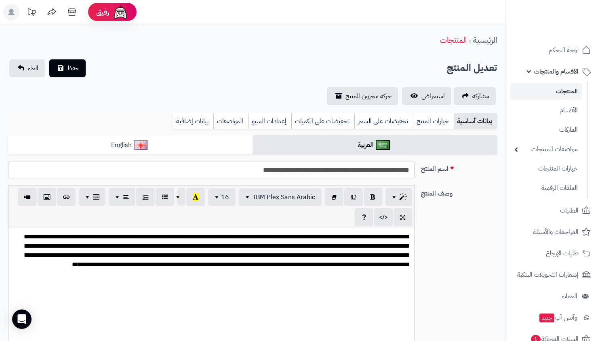
select select
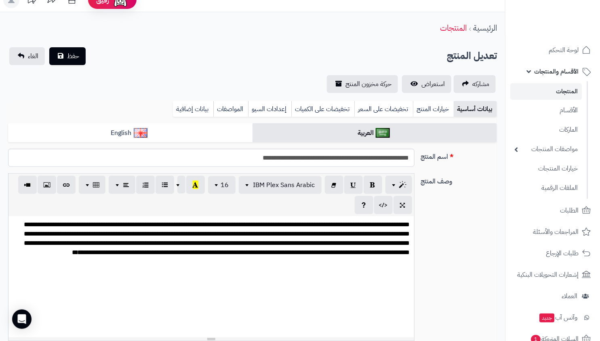
scroll to position [220, 0]
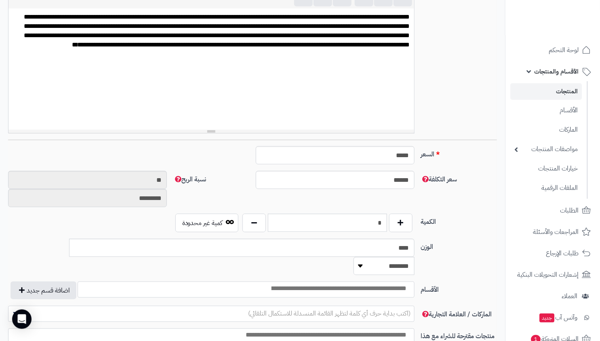
click at [564, 93] on link "المنتجات" at bounding box center [545, 91] width 71 height 17
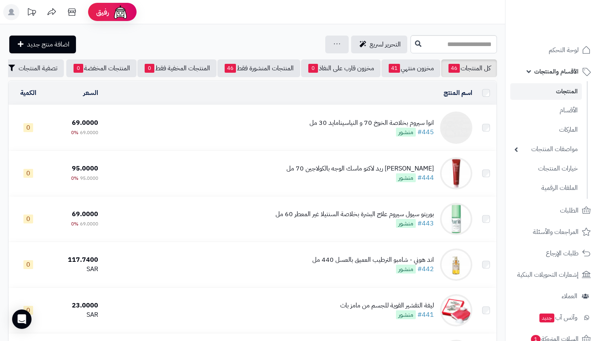
scroll to position [1911, 0]
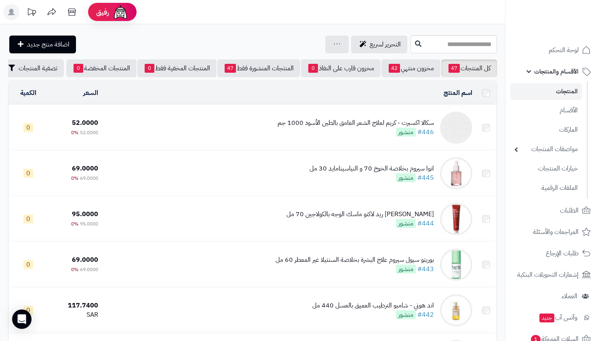
scroll to position [1957, 0]
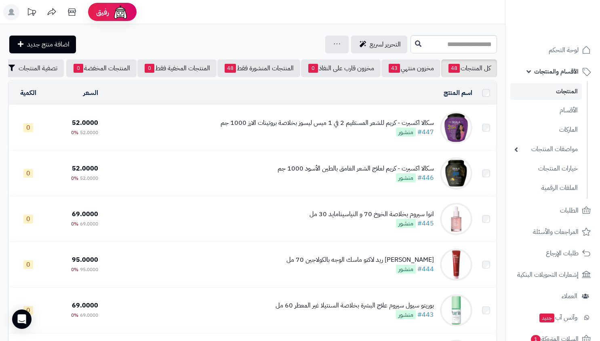
scroll to position [2002, 0]
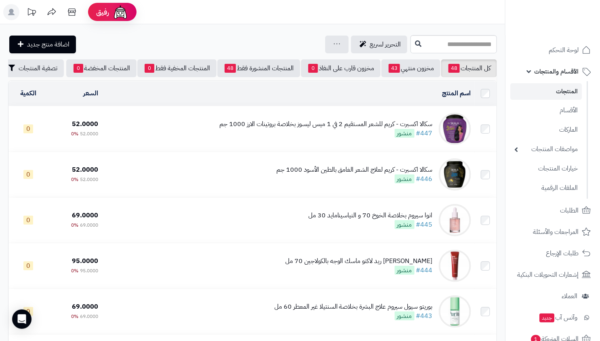
click at [397, 129] on div "سكالا اكسبرت - كريم للشعر المستقيم 2 في 1 ميس ليسوز بخلاصة بروتينات الارز 1000 …" at bounding box center [325, 124] width 213 height 9
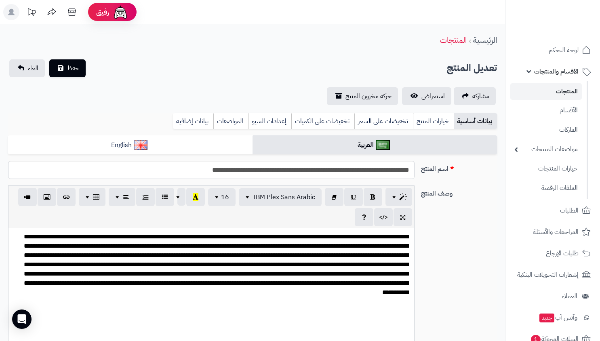
select select
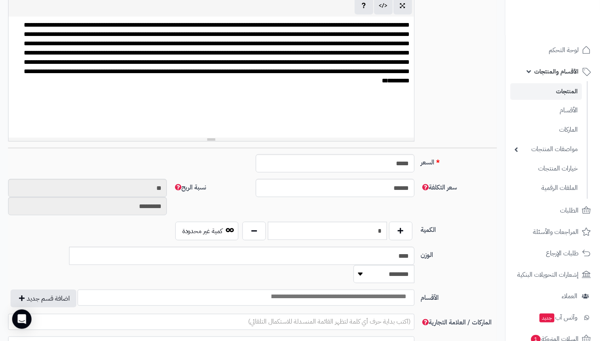
scroll to position [271, 0]
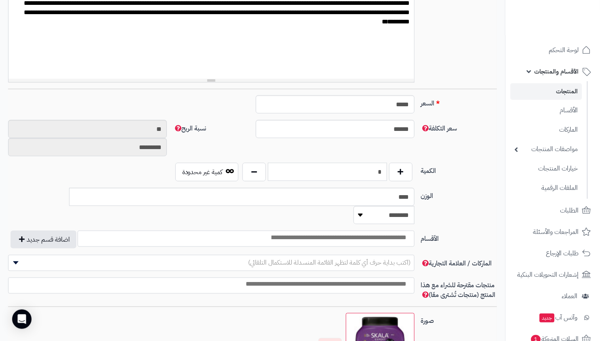
click at [354, 170] on input "*" at bounding box center [327, 172] width 119 height 18
click at [465, 169] on label "الكمية" at bounding box center [459, 169] width 82 height 13
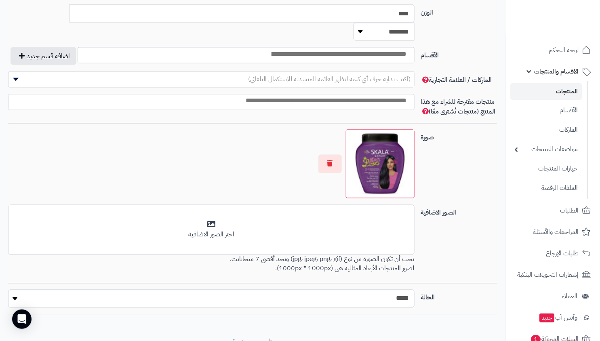
scroll to position [2, 0]
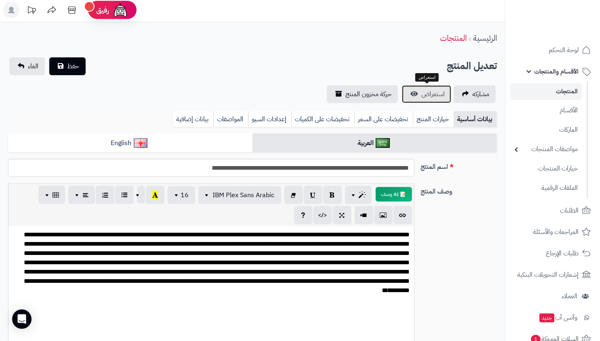
click at [431, 92] on span "استعراض" at bounding box center [432, 94] width 23 height 10
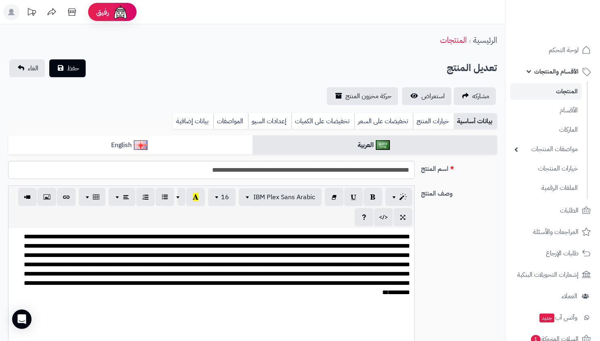
select select
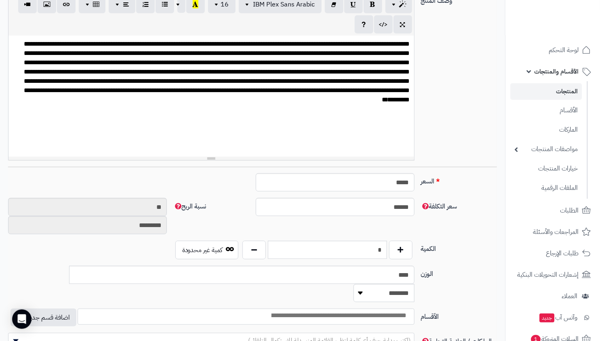
scroll to position [195, 0]
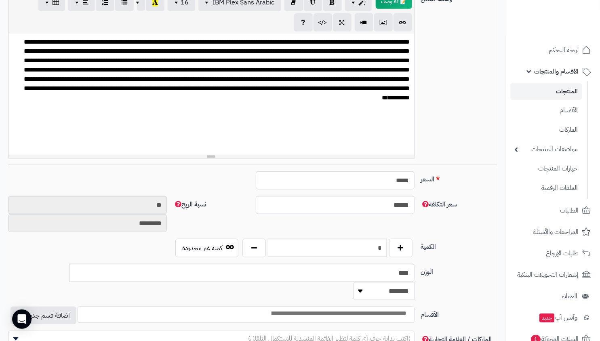
click at [557, 87] on link "المنتجات" at bounding box center [545, 91] width 71 height 17
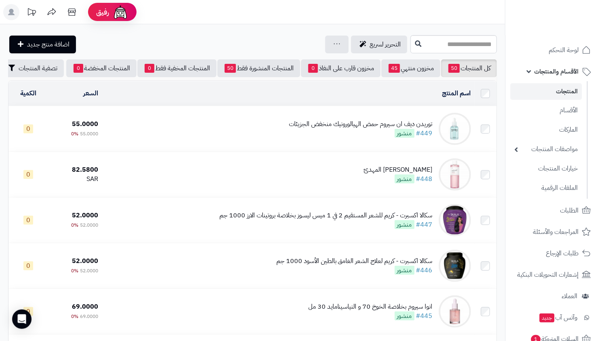
click at [390, 127] on div "توريدن ديف ان سيروم حمض الهيالورونيك منخفض الجزيئات" at bounding box center [361, 124] width 144 height 9
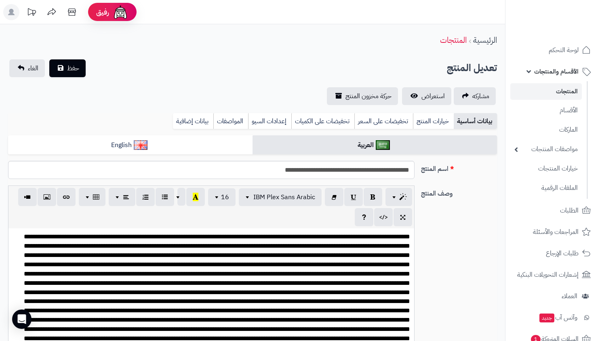
select select
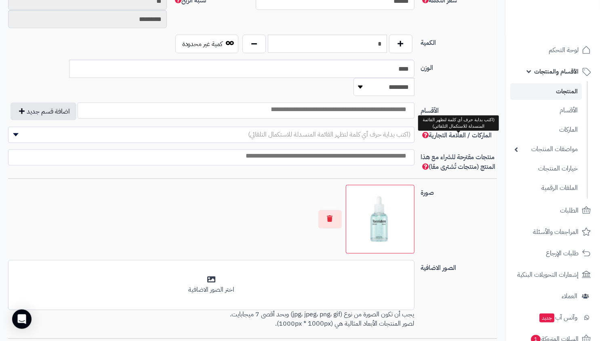
scroll to position [319, 0]
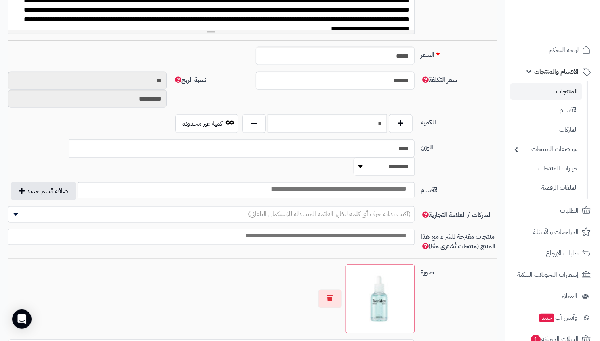
click at [565, 91] on link "المنتجات" at bounding box center [545, 91] width 71 height 17
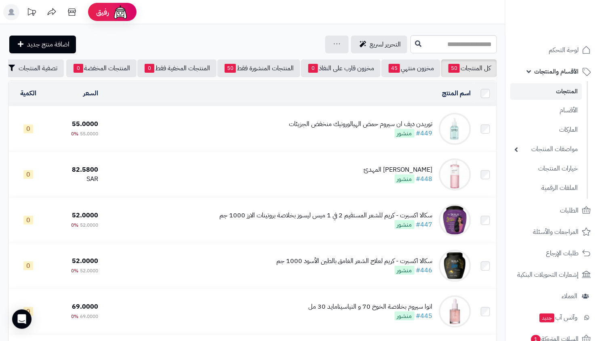
click at [403, 129] on div "توريدن ديف ان سيروم حمض الهيالورونيك منخفض الجزيئات" at bounding box center [361, 124] width 144 height 9
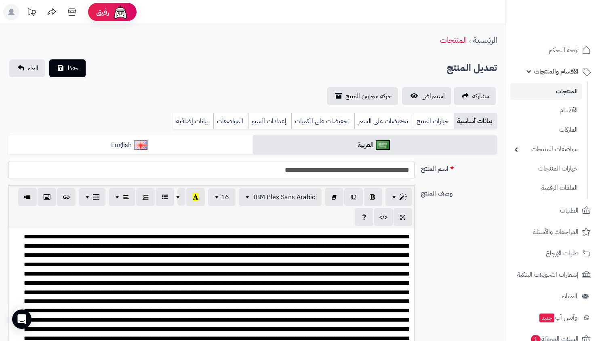
select select
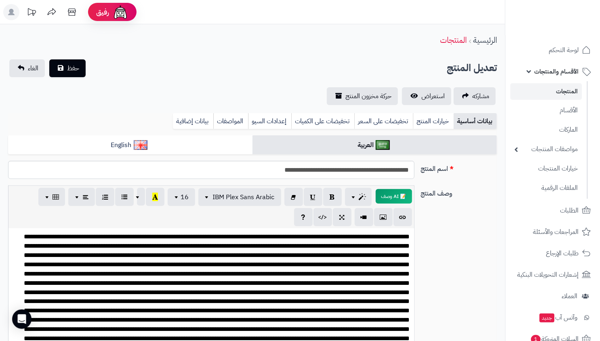
click at [567, 92] on link "المنتجات" at bounding box center [545, 91] width 71 height 17
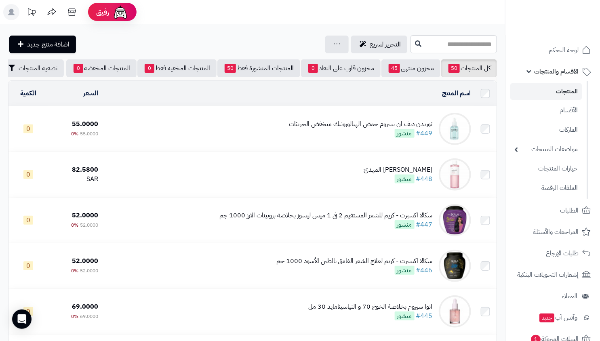
click at [339, 129] on div "توريدن ديف ان سيروم حمض الهيالورونيك منخفض الجزيئات" at bounding box center [361, 124] width 144 height 9
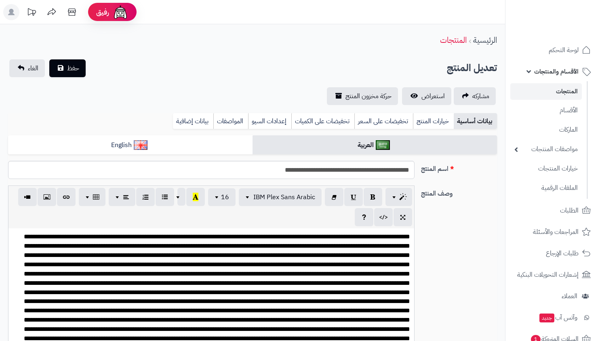
select select
click at [400, 119] on link "تخفيضات على السعر" at bounding box center [383, 121] width 59 height 16
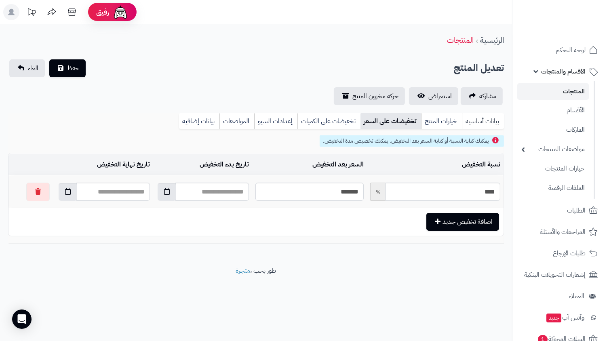
click at [481, 121] on link "بيانات أساسية" at bounding box center [483, 121] width 42 height 16
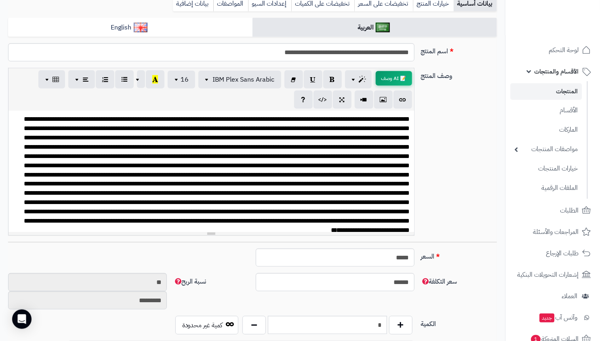
scroll to position [311, 0]
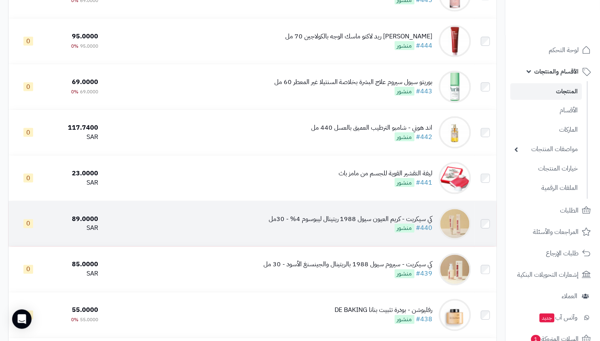
scroll to position [320, 0]
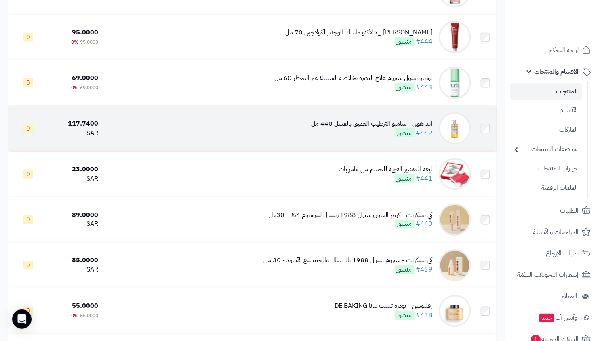
click at [424, 128] on div "اند هوني - شامبو الترطيب العميق بالعسل 440 مل" at bounding box center [372, 123] width 122 height 9
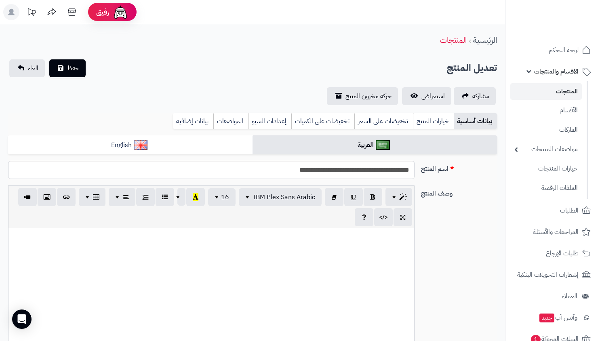
select select
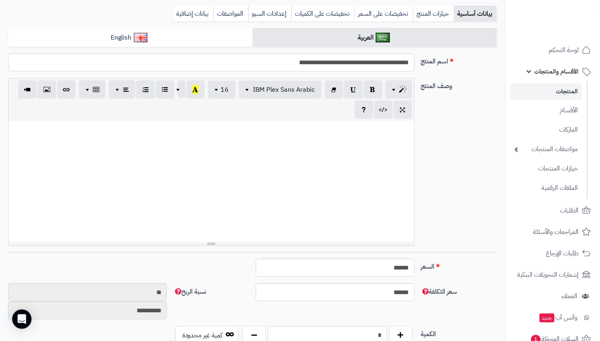
scroll to position [271, 0]
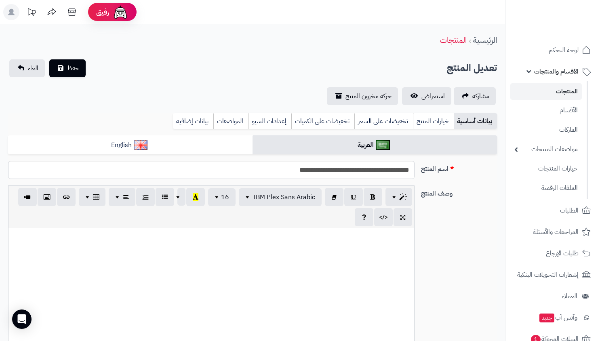
select select
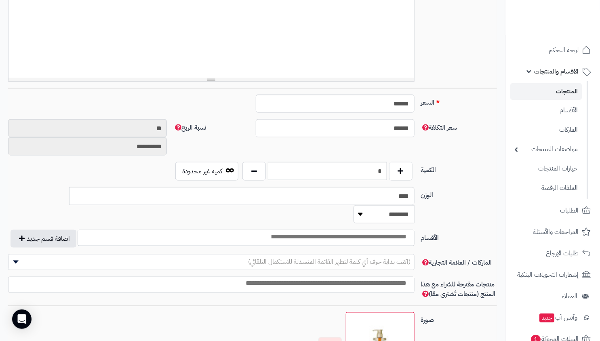
scroll to position [79, 0]
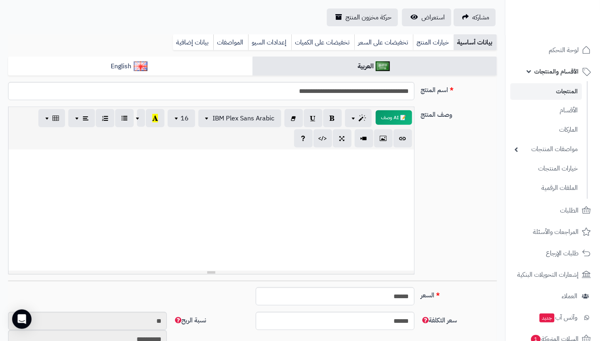
click at [557, 89] on link "المنتجات" at bounding box center [545, 91] width 71 height 17
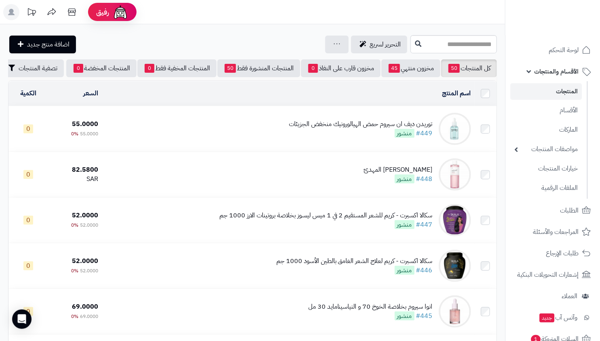
click at [390, 129] on div "توريدن ديف ان سيروم حمض الهيالورونيك منخفض الجزيئات" at bounding box center [361, 124] width 144 height 9
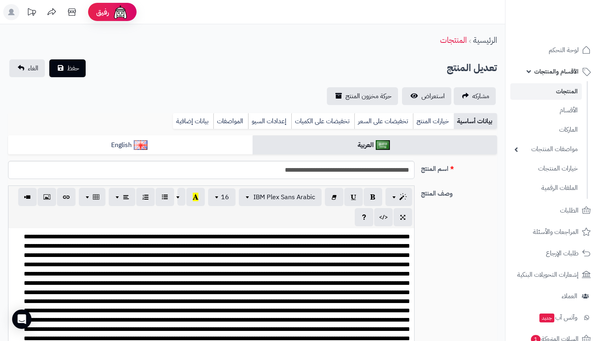
select select
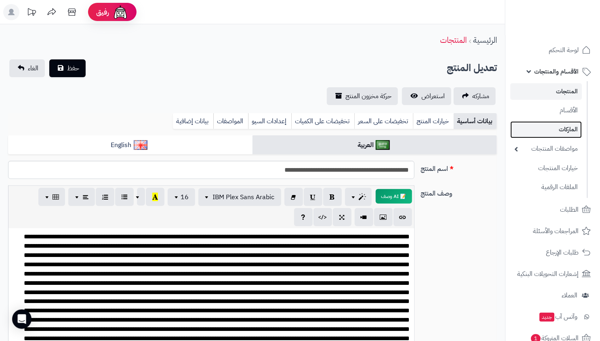
click at [569, 130] on link "الماركات" at bounding box center [545, 129] width 71 height 17
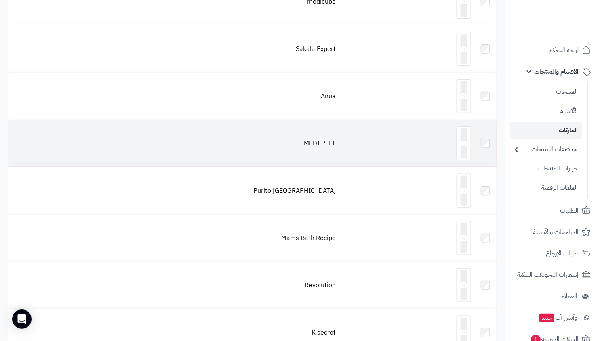
scroll to position [144, 0]
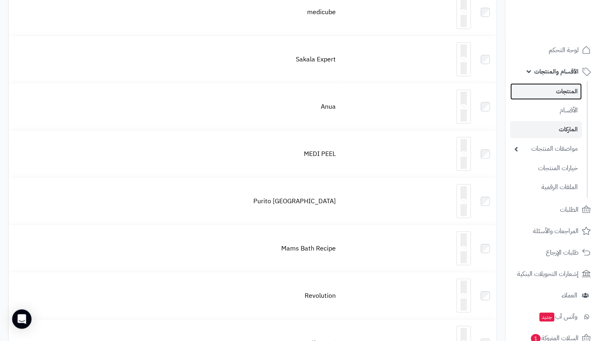
click at [548, 93] on link "المنتجات" at bounding box center [545, 91] width 71 height 17
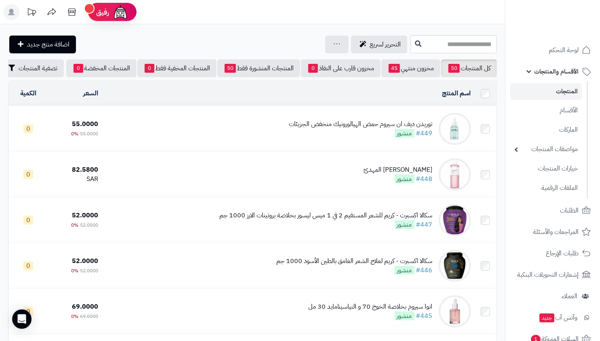
click at [368, 119] on td "توريدن ديف ان سيروم حمض الهيالورونيك منخفض الجزيئات #449 منشور" at bounding box center [287, 128] width 373 height 45
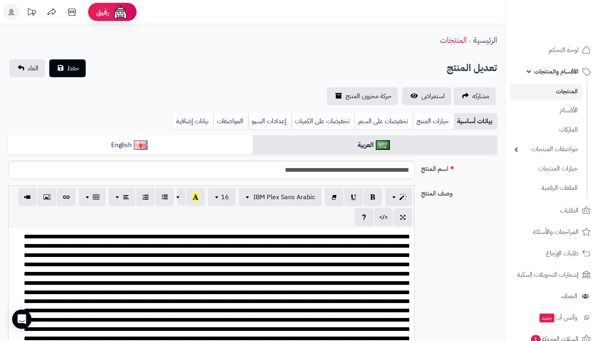
select select
click at [78, 12] on icon at bounding box center [72, 12] width 16 height 16
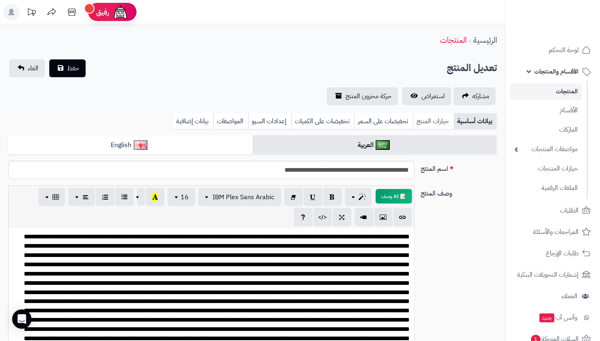
click at [431, 126] on link "خيارات المنتج" at bounding box center [433, 121] width 41 height 16
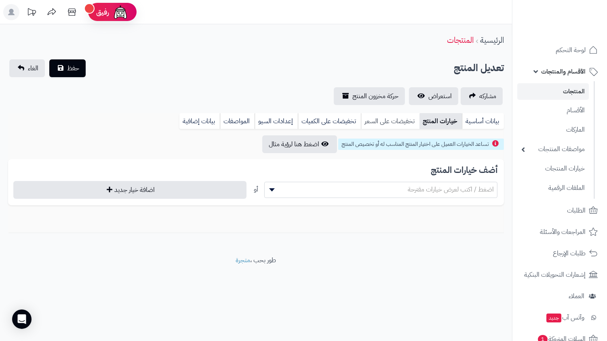
click at [371, 124] on link "تخفيضات على السعر" at bounding box center [390, 121] width 59 height 16
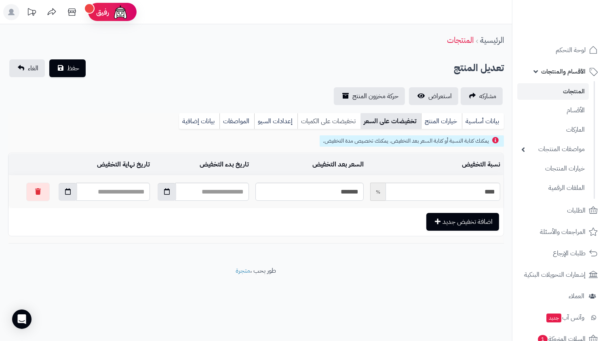
click at [323, 123] on link "تخفيضات على الكميات" at bounding box center [328, 121] width 63 height 16
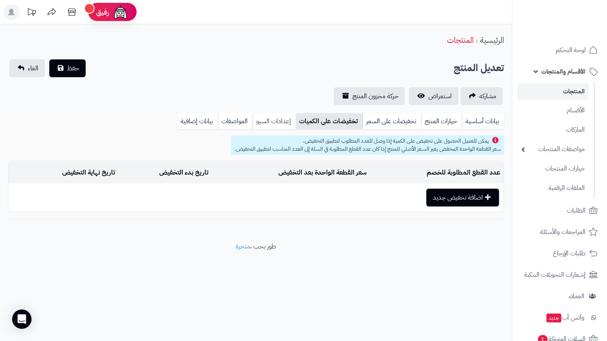
click at [264, 122] on link "إعدادات السيو" at bounding box center [273, 121] width 43 height 16
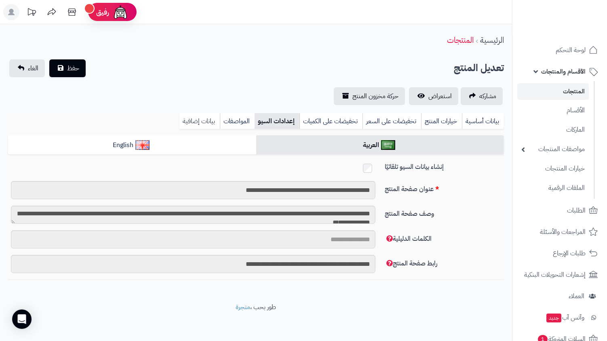
click at [197, 124] on link "بيانات إضافية" at bounding box center [199, 121] width 40 height 16
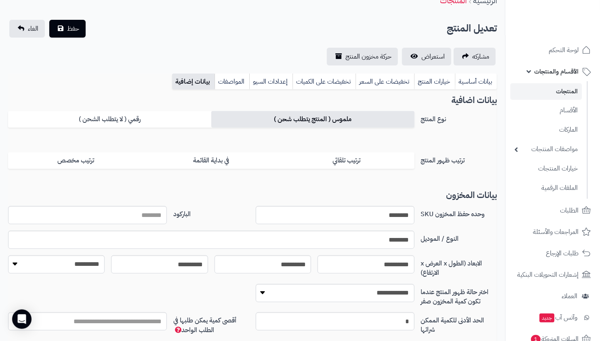
scroll to position [103, 0]
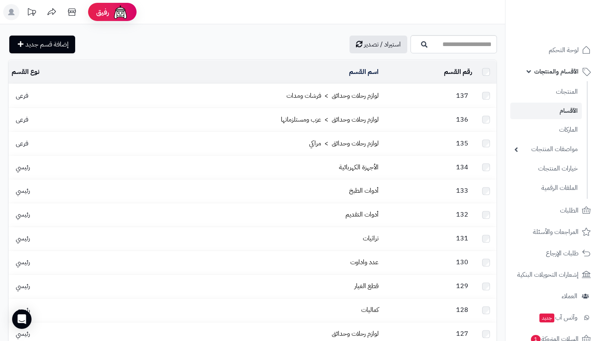
click at [571, 91] on link "المنتجات" at bounding box center [545, 91] width 71 height 17
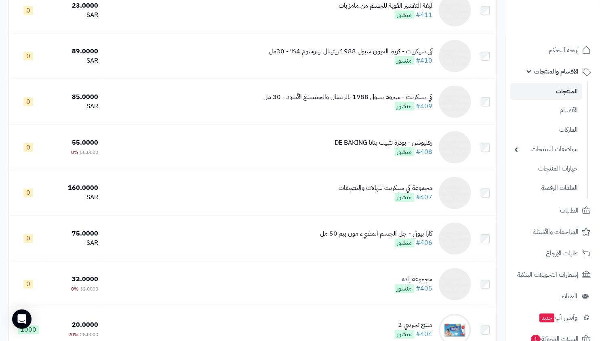
scroll to position [2819, 0]
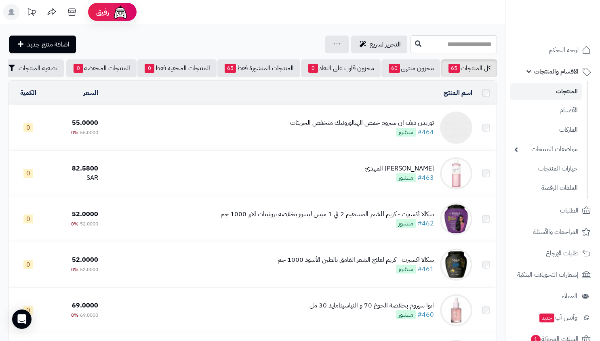
scroll to position [2819, 0]
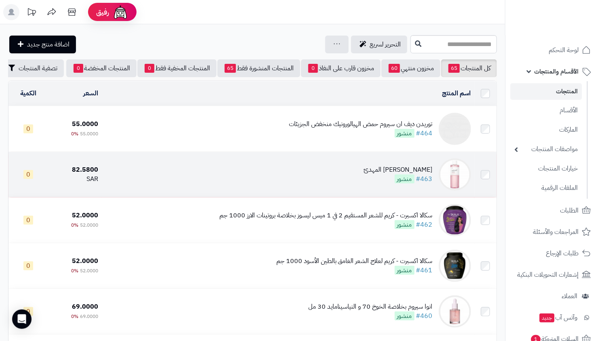
scroll to position [2, 0]
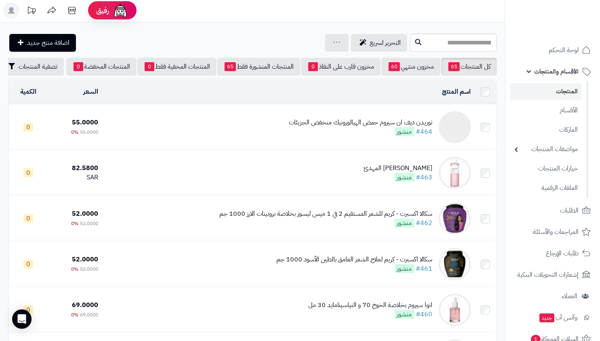
click at [386, 120] on td "توريدن ديف ان سيروم حمض الهيالورونيك منخفض الجزيئات #464 منشور" at bounding box center [287, 127] width 373 height 45
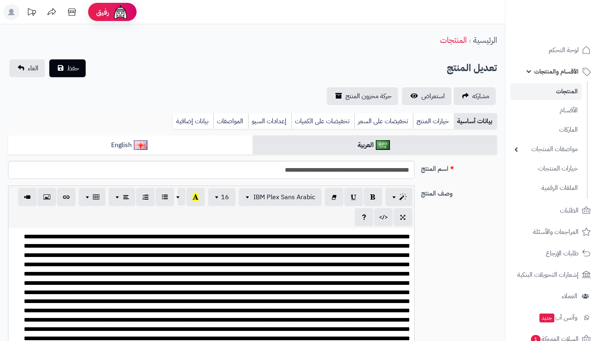
select select
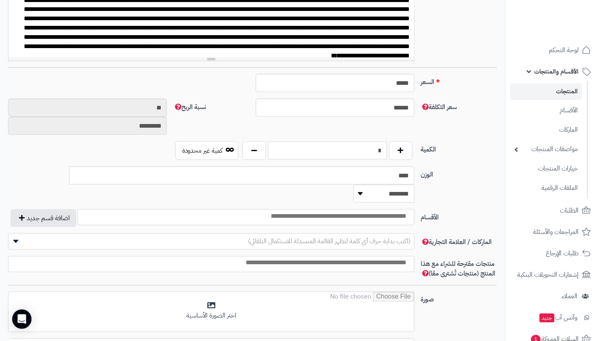
scroll to position [296, 0]
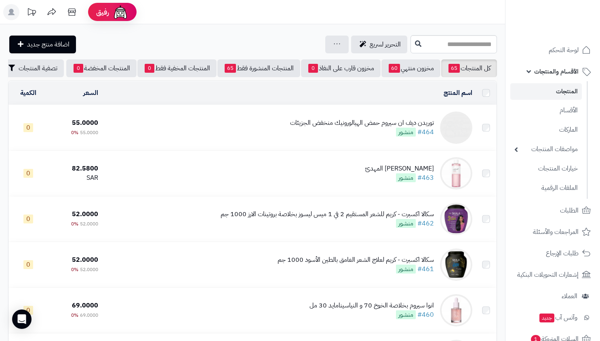
scroll to position [2, 0]
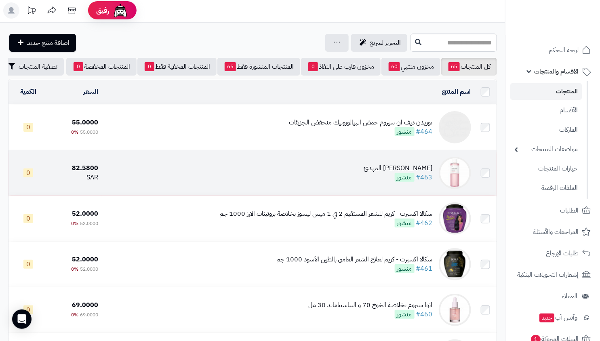
click at [373, 173] on div "ميديكيوب تونر سيكا المهدئ" at bounding box center [398, 168] width 69 height 9
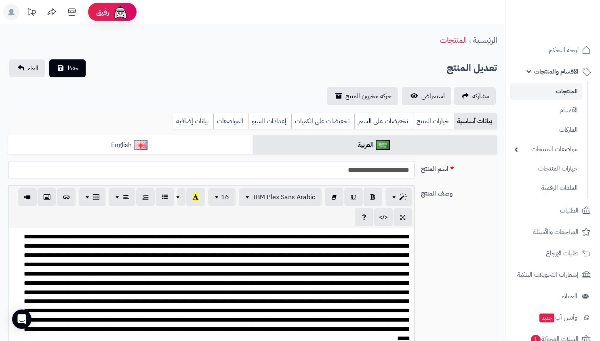
select select
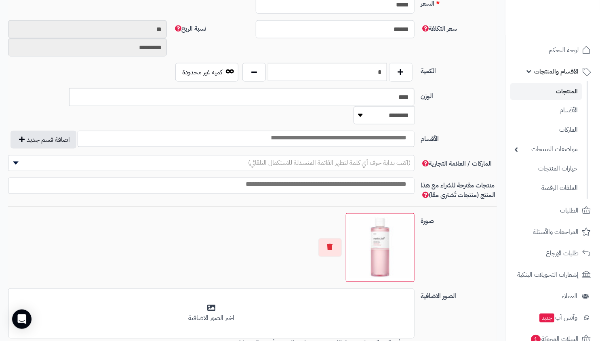
scroll to position [329, 0]
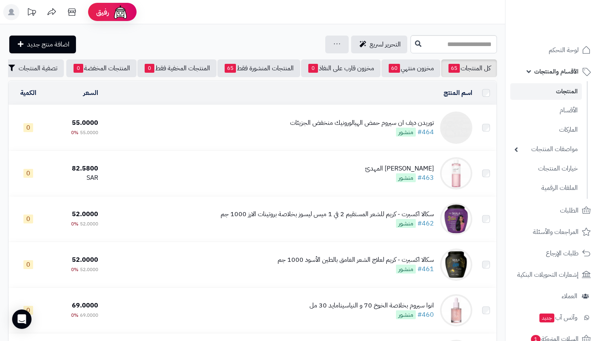
scroll to position [2, 0]
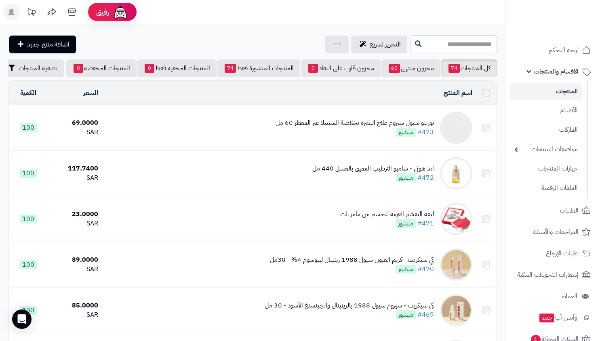
scroll to position [2, 0]
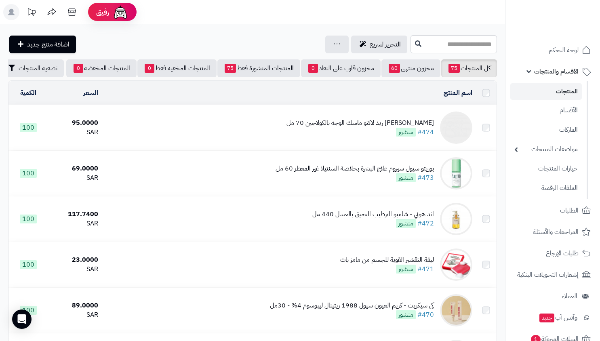
scroll to position [2, 0]
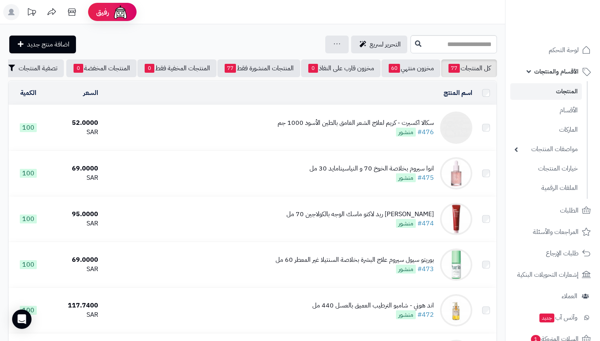
scroll to position [2, 0]
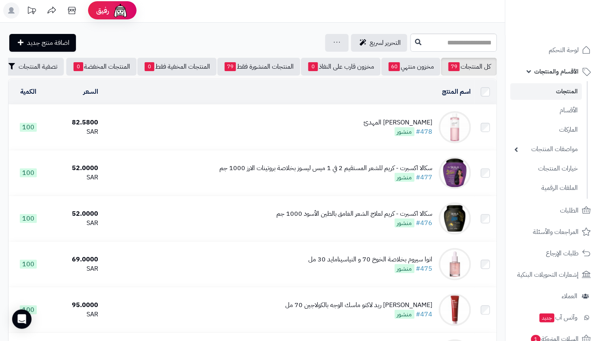
scroll to position [2, 0]
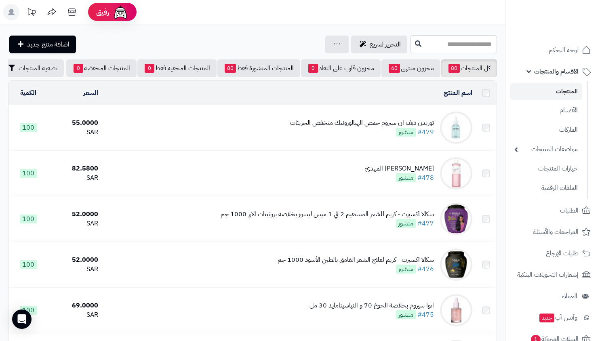
scroll to position [2, 0]
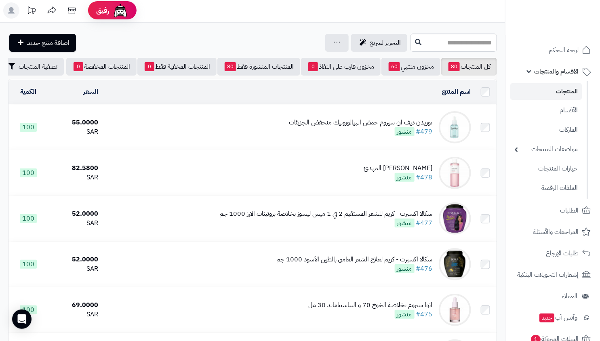
click at [353, 127] on div "توريدن ديف ان سيروم حمض الهيالورونيك منخفض الجزيئات" at bounding box center [361, 122] width 144 height 9
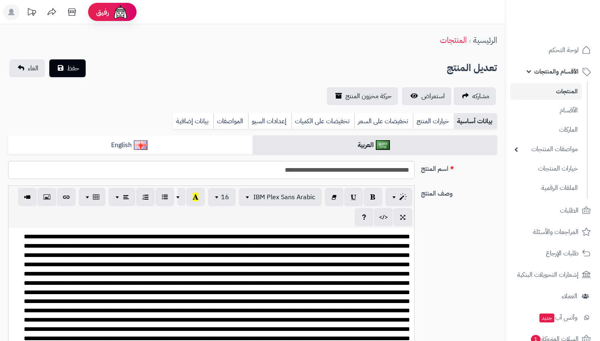
select select
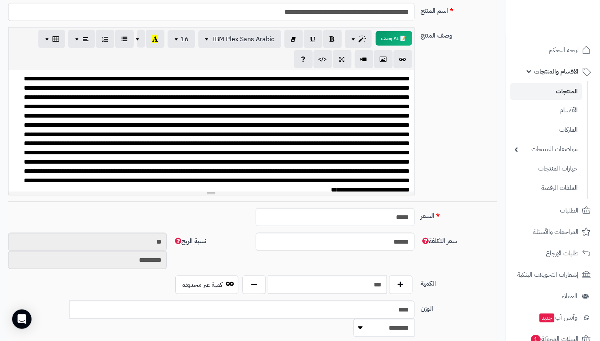
scroll to position [75, 0]
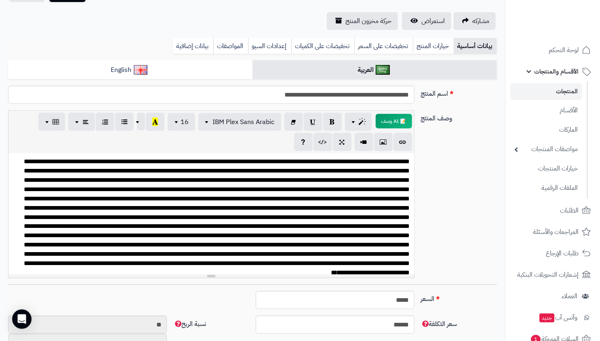
click at [567, 94] on link "المنتجات" at bounding box center [545, 91] width 71 height 17
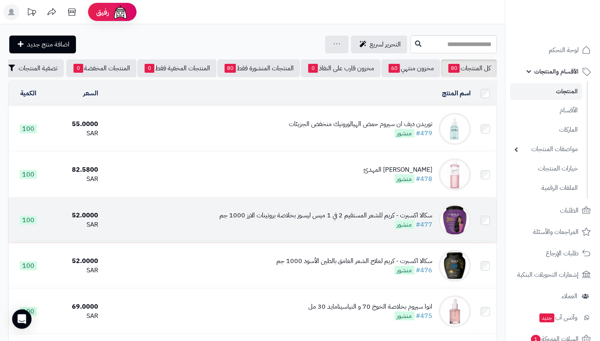
click at [388, 206] on td "سكالا اكسبرت - كريم للشعر المستقيم 2 في 1 ميس ليسوز بخلاصة بروتينات الارز 1000 …" at bounding box center [287, 219] width 373 height 45
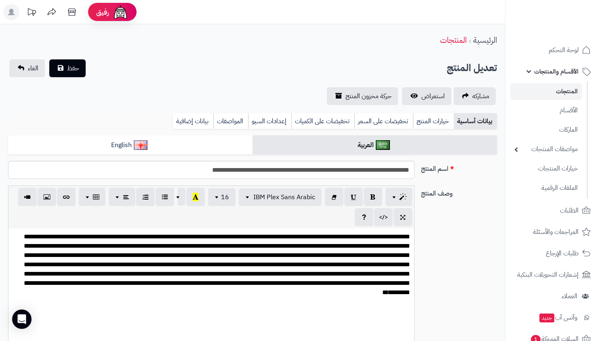
select select
click at [435, 122] on link "خيارات المنتج" at bounding box center [433, 121] width 41 height 16
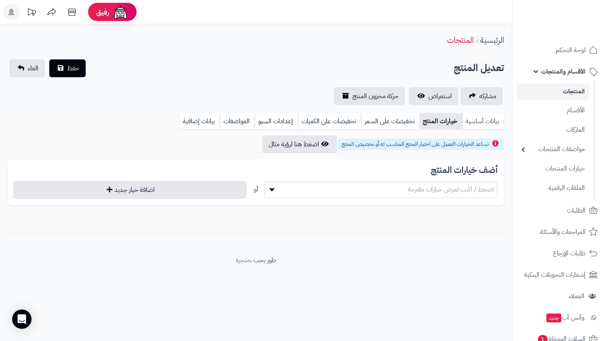
click at [473, 122] on link "بيانات أساسية" at bounding box center [483, 121] width 42 height 16
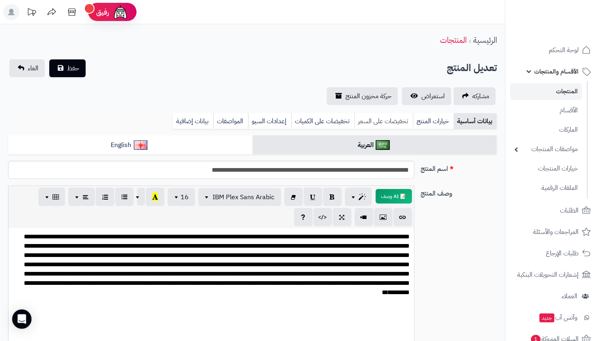
click at [392, 121] on link "تخفيضات على السعر" at bounding box center [383, 121] width 59 height 16
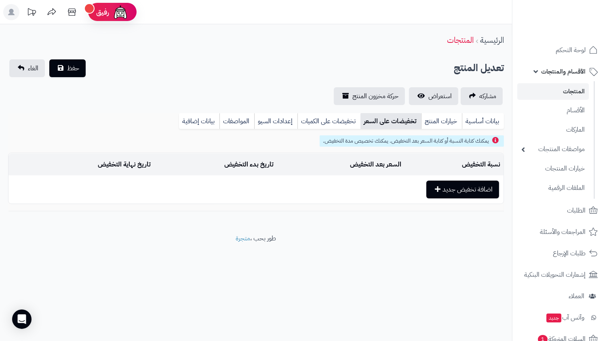
click at [570, 83] on link "المنتجات" at bounding box center [552, 91] width 71 height 17
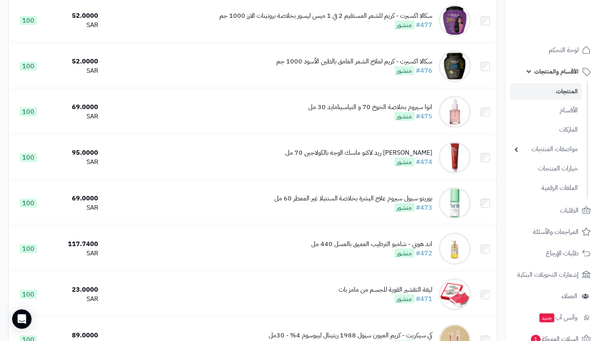
scroll to position [321, 0]
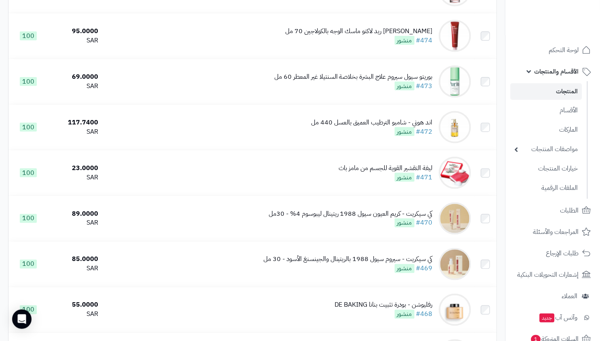
click at [376, 181] on div "ليفة التقشير القوية للجسم من مامز باث #471 منشور" at bounding box center [386, 173] width 94 height 19
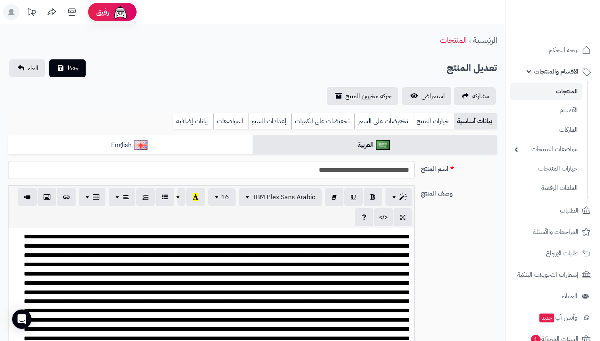
select select
click at [433, 96] on span "استعراض" at bounding box center [432, 96] width 23 height 10
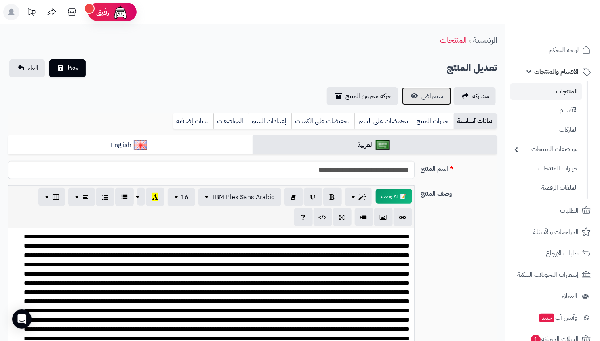
click at [432, 94] on span "استعراض" at bounding box center [432, 96] width 23 height 10
click at [558, 86] on link "المنتجات" at bounding box center [545, 91] width 71 height 17
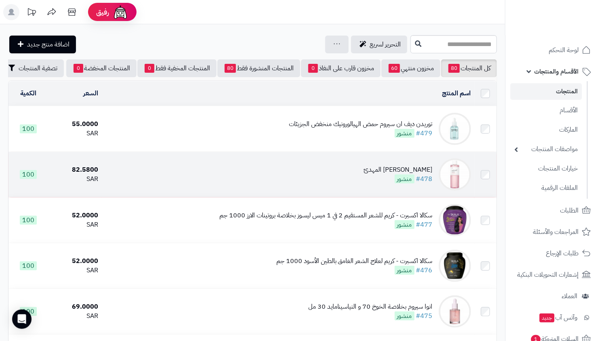
click at [388, 174] on div "[PERSON_NAME] المهدئ" at bounding box center [398, 169] width 69 height 9
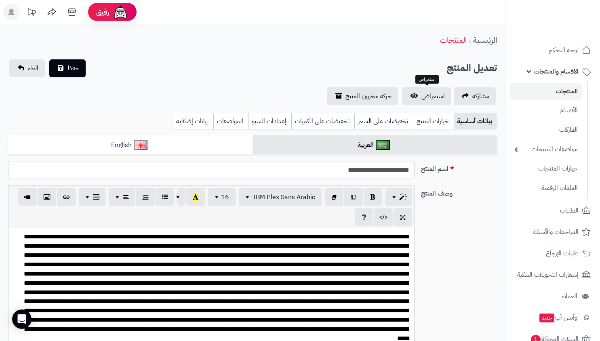
select select
click at [423, 97] on span "استعراض" at bounding box center [432, 96] width 23 height 10
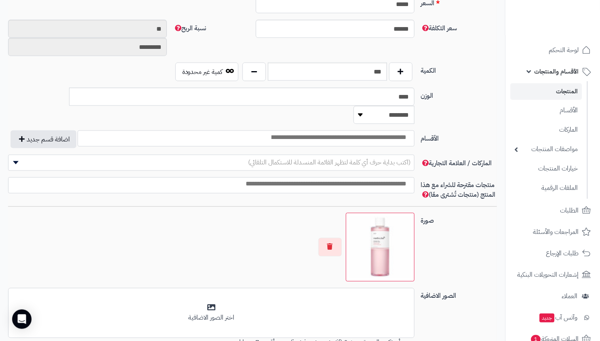
scroll to position [366, 0]
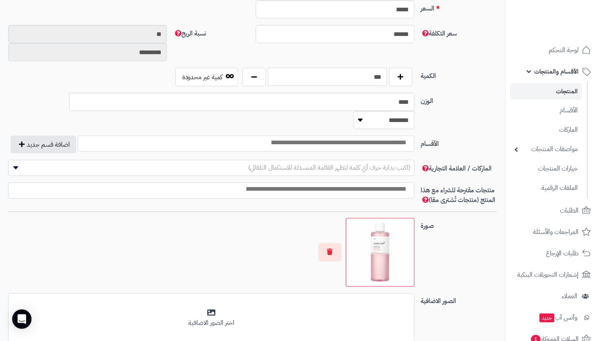
click at [344, 77] on input "***" at bounding box center [327, 77] width 119 height 18
click at [303, 52] on div "سعر التكلفة ****** نسبة الربح ** *********" at bounding box center [252, 46] width 495 height 43
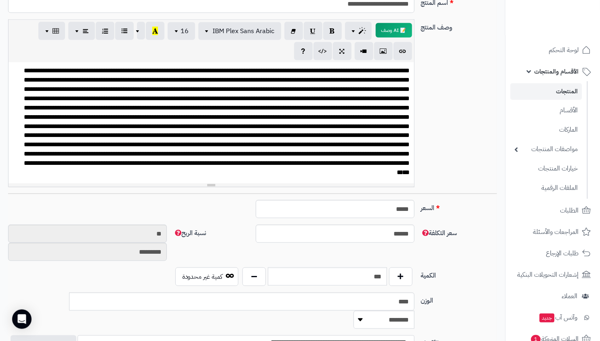
scroll to position [49, 0]
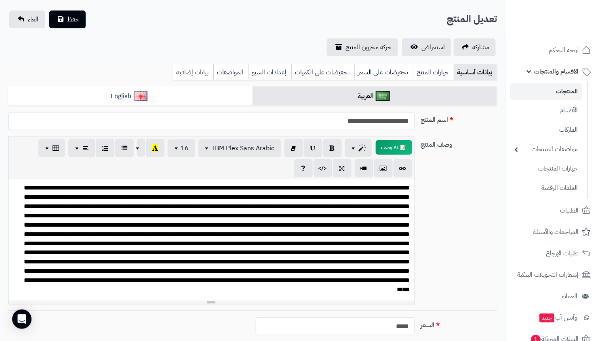
click at [188, 69] on link "بيانات إضافية" at bounding box center [193, 72] width 40 height 16
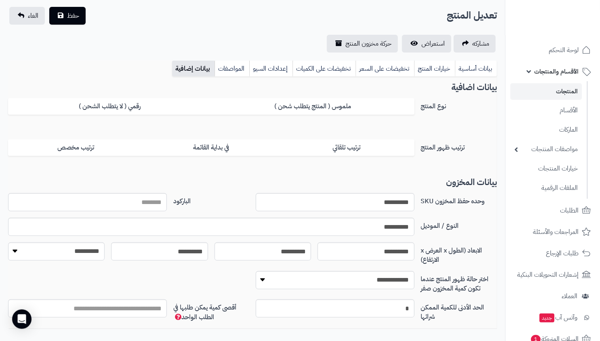
scroll to position [0, 0]
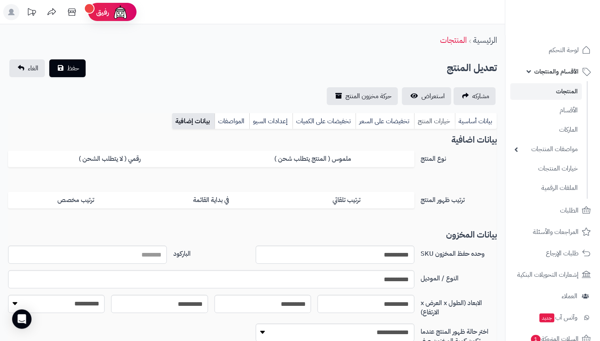
click at [435, 118] on link "خيارات المنتج" at bounding box center [434, 121] width 41 height 16
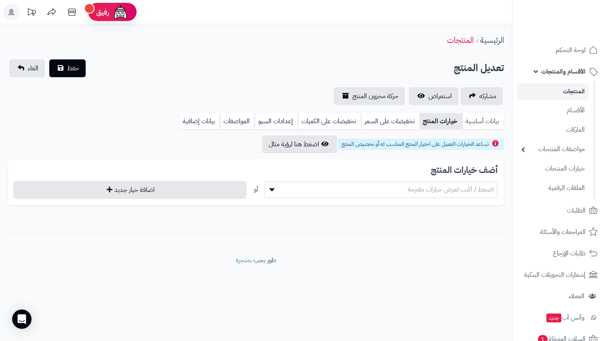
click at [475, 119] on link "بيانات أساسية" at bounding box center [483, 121] width 42 height 16
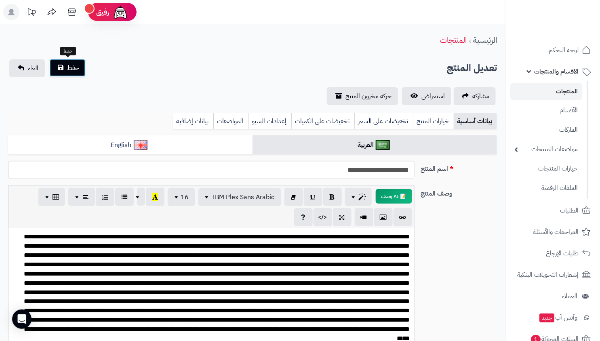
click at [65, 69] on button "حفظ" at bounding box center [67, 68] width 36 height 18
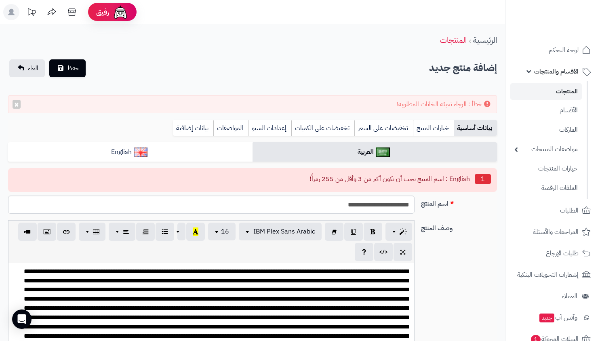
select select
click at [380, 201] on input "**********" at bounding box center [211, 204] width 406 height 18
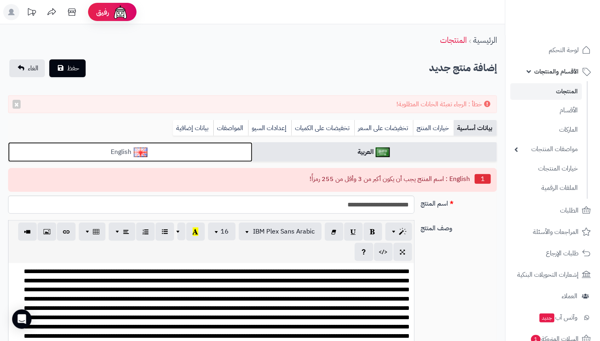
click at [237, 151] on link "English" at bounding box center [130, 152] width 244 height 20
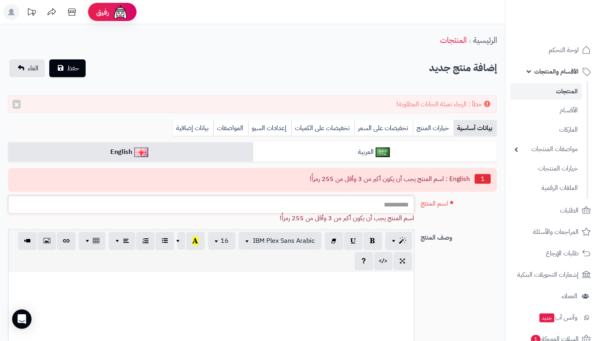
click at [374, 202] on input "اسم المنتج" at bounding box center [211, 204] width 406 height 18
paste input "**********"
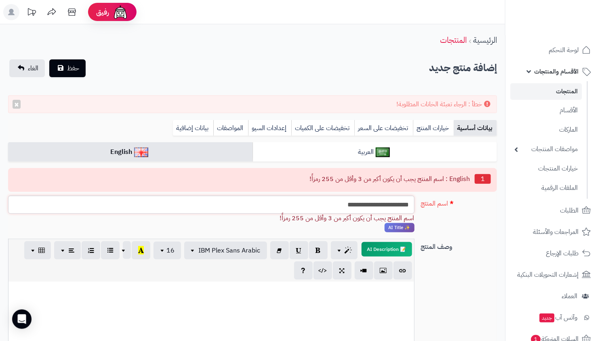
type input "**********"
click at [269, 278] on div "📝 AI Description p blockquote pre h1 h2 h3 h4 h5 h6 IBM Plex Sans Arabic Arial …" at bounding box center [210, 260] width 405 height 42
click at [314, 288] on p at bounding box center [211, 290] width 397 height 9
paste div
click at [79, 68] on button "حفظ" at bounding box center [67, 68] width 36 height 18
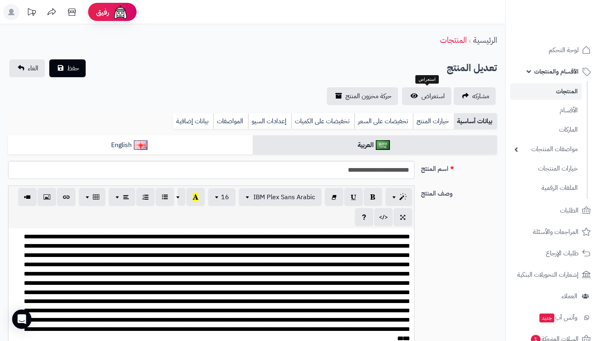
select select
click at [414, 95] on link "استعراض" at bounding box center [426, 96] width 49 height 18
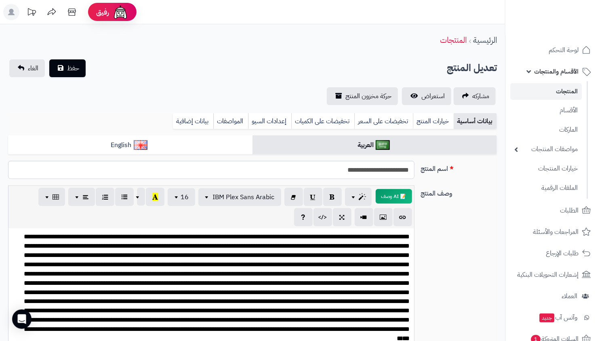
click at [571, 90] on link "المنتجات" at bounding box center [545, 91] width 71 height 17
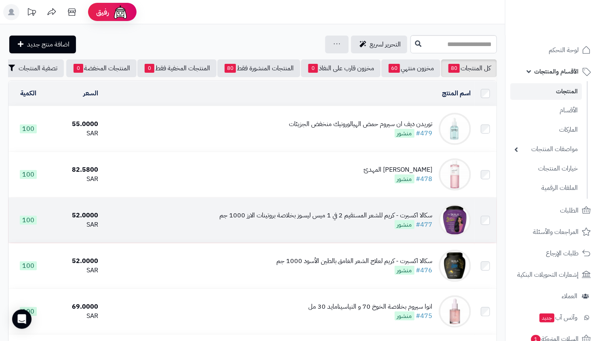
click at [407, 243] on td "سكالا اكسبرت - كريم للشعر المستقيم 2 في 1 ميس ليسوز بخلاصة بروتينات الارز 1000 …" at bounding box center [287, 219] width 373 height 45
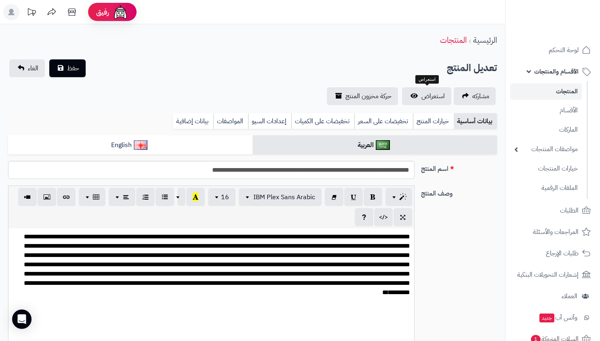
select select
click at [430, 92] on span "استعراض" at bounding box center [432, 96] width 23 height 10
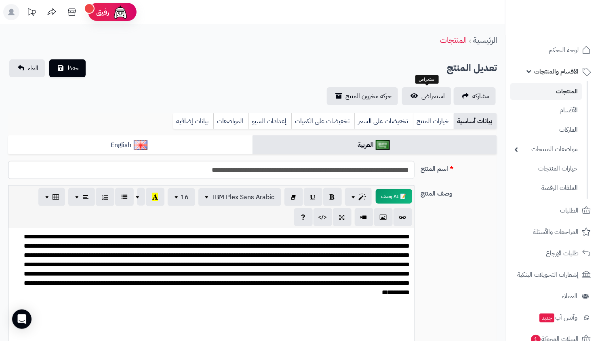
click at [558, 92] on link "المنتجات" at bounding box center [545, 91] width 71 height 17
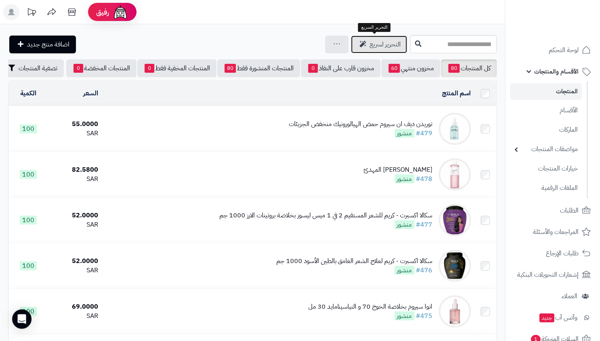
click at [378, 47] on span "التحرير لسريع" at bounding box center [385, 45] width 31 height 10
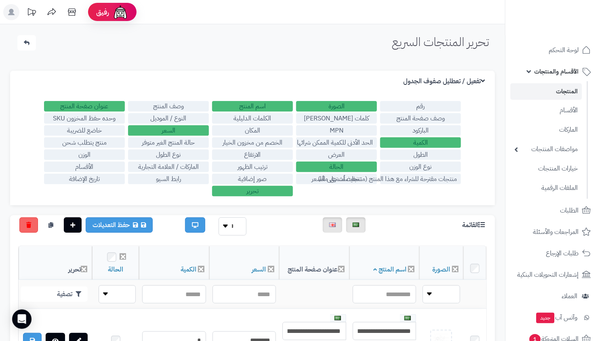
click at [380, 181] on label "منتجات مقترحة للشراء مع هذا المنتج (منتجات تُشترى معًا)" at bounding box center [420, 179] width 81 height 11
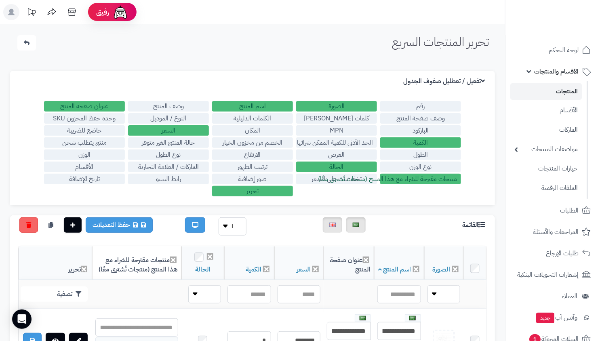
click at [380, 176] on label "منتجات مقترحة للشراء مع هذا المنتج (منتجات تُشترى معًا)" at bounding box center [420, 179] width 81 height 11
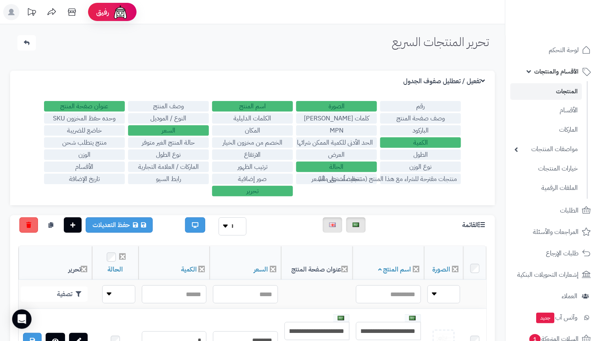
click at [380, 179] on label "منتجات مقترحة للشراء مع هذا المنتج (منتجات تُشترى معًا)" at bounding box center [420, 179] width 81 height 11
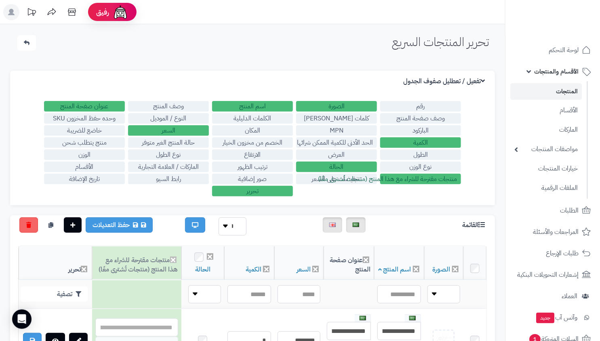
click at [419, 168] on label "نوع الوزن" at bounding box center [420, 167] width 81 height 11
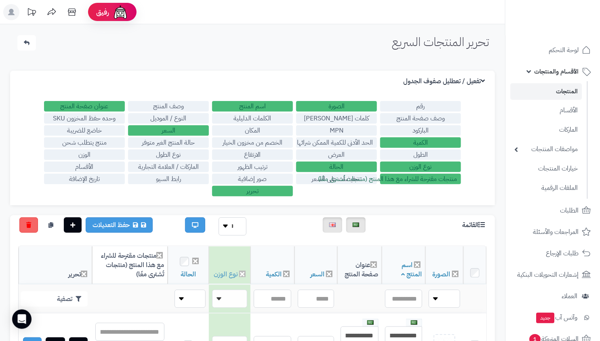
click at [420, 160] on div "رقم الصورة اسم المنتج وصف المنتج عنوان صفحة المنتج وصف صفحة المنتج كلمات ميتا ت…" at bounding box center [252, 148] width 485 height 113
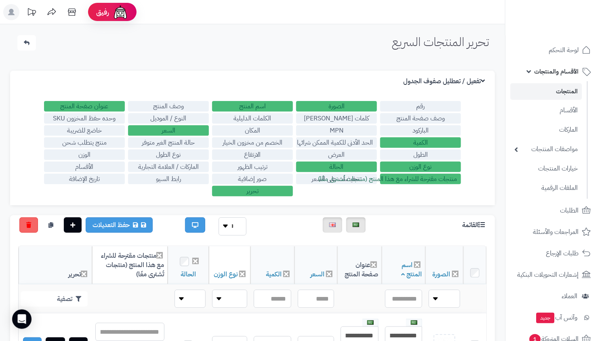
click at [420, 156] on label "الطول" at bounding box center [420, 154] width 81 height 11
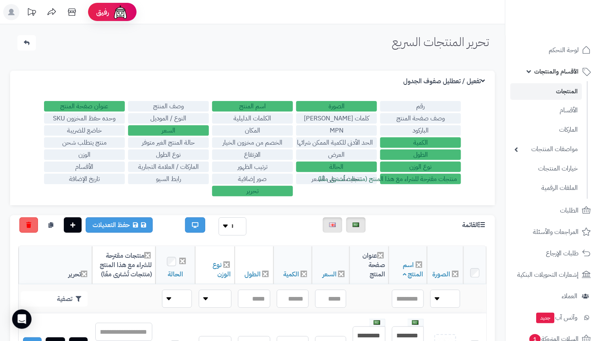
click at [310, 184] on div "رقم الصورة اسم المنتج وصف المنتج عنوان صفحة المنتج وصف صفحة المنتج كلمات ميتا ت…" at bounding box center [252, 148] width 485 height 113
click at [240, 174] on label "صور إضافية" at bounding box center [252, 179] width 81 height 11
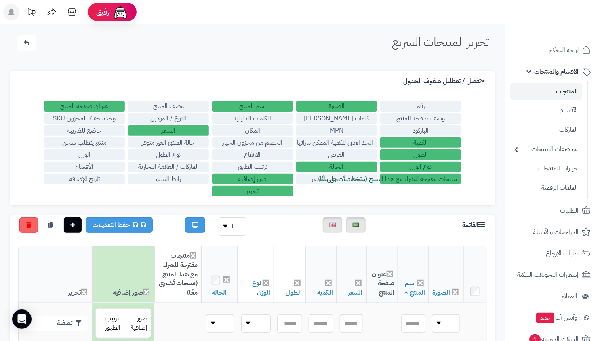
click at [262, 163] on label "ترتيب الظهور" at bounding box center [252, 167] width 81 height 11
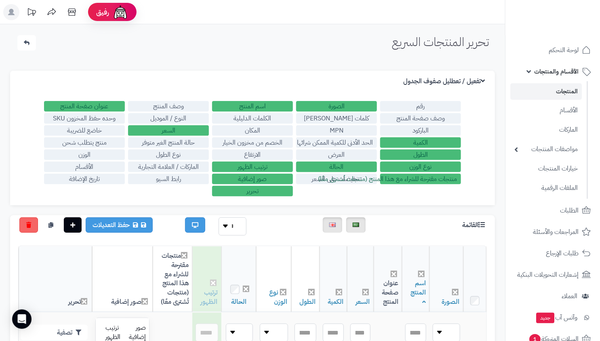
click at [256, 154] on label "الارتفاع" at bounding box center [252, 154] width 81 height 11
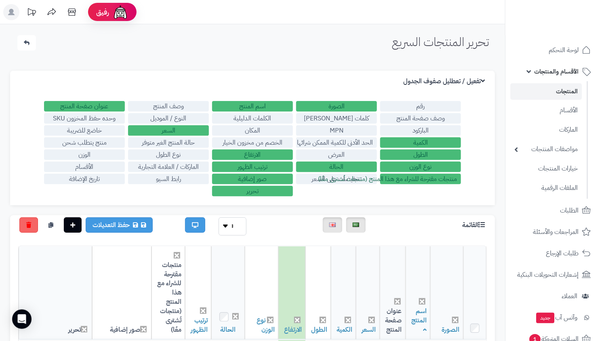
click at [157, 177] on label "رابط السيو" at bounding box center [168, 179] width 81 height 11
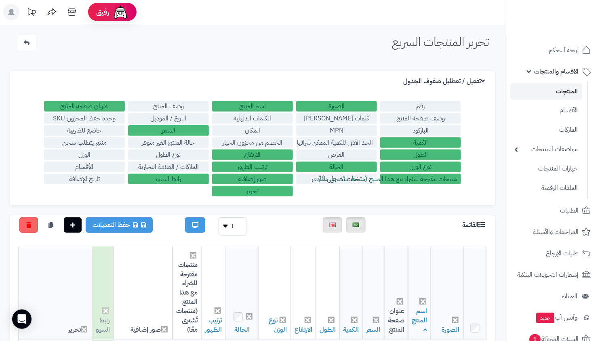
click at [158, 170] on label "الماركات / العلامة التجارية" at bounding box center [168, 167] width 81 height 11
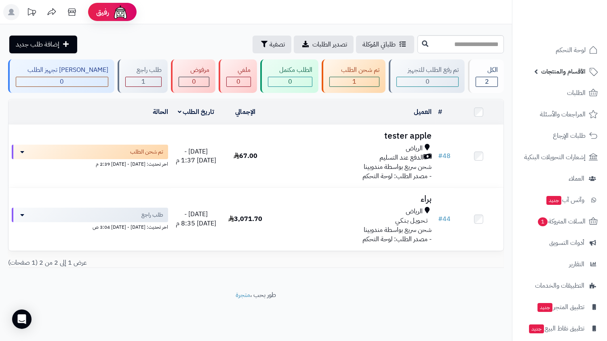
click at [541, 70] on span "الأقسام والمنتجات" at bounding box center [563, 71] width 44 height 11
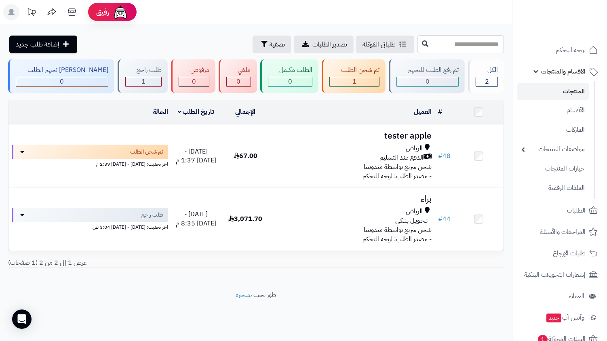
click at [559, 88] on link "المنتجات" at bounding box center [552, 91] width 71 height 17
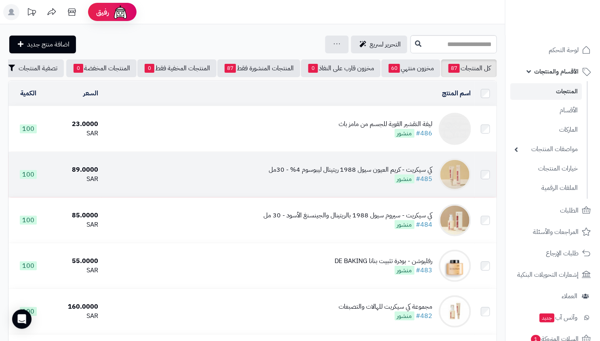
click at [360, 174] on div "كي سيكريت - كريم العيون سيول 1988 ريتينال ليبوسوم 4% - 30مل" at bounding box center [351, 169] width 164 height 9
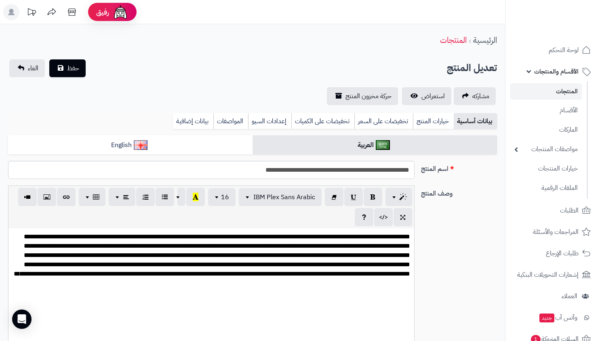
select select
click at [413, 96] on link "استعراض" at bounding box center [426, 96] width 49 height 18
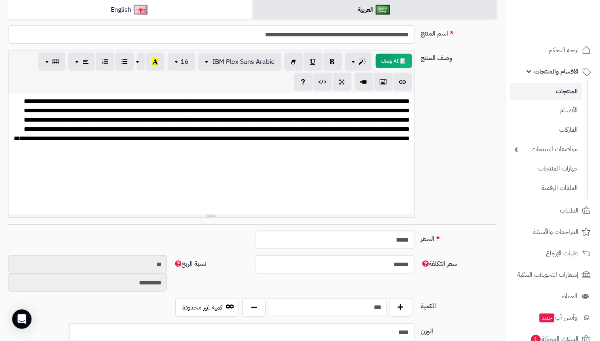
scroll to position [81, 0]
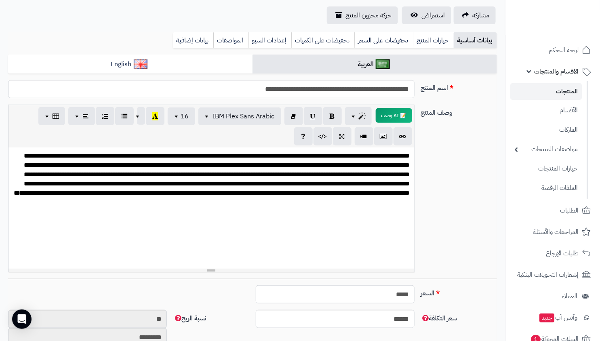
click at [566, 89] on link "المنتجات" at bounding box center [545, 91] width 71 height 17
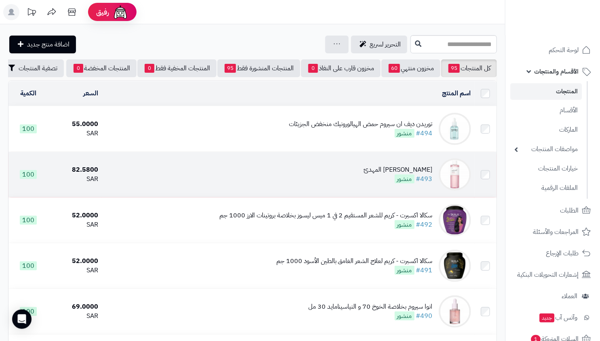
click at [375, 183] on div "ميديكيوب تونر سيكا المهدئ #493 منشور" at bounding box center [398, 174] width 69 height 19
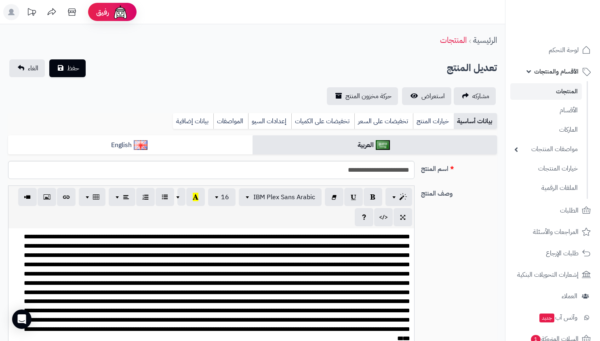
select select
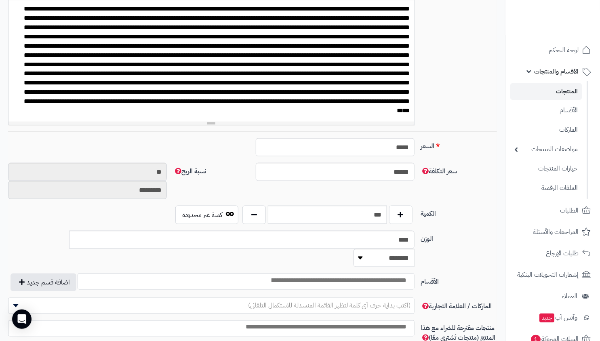
scroll to position [131, 0]
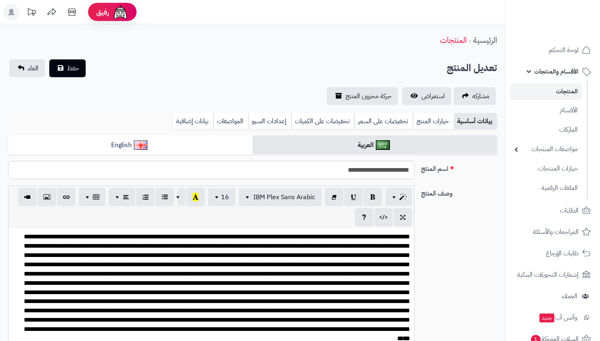
select select
